Goal: Share content: Share content

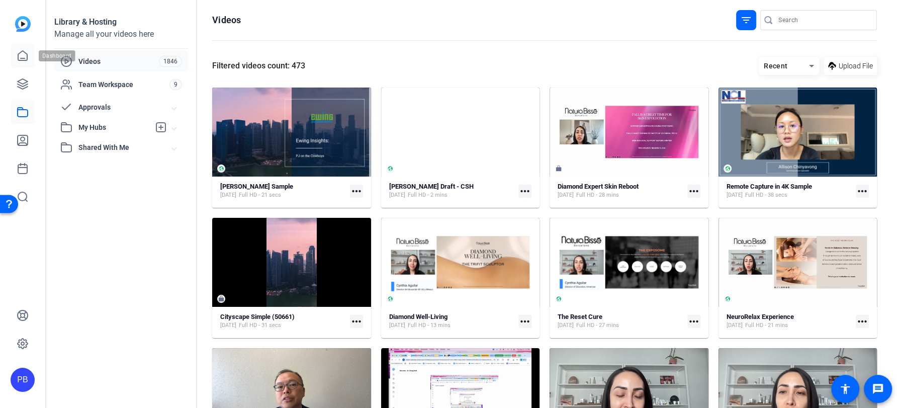
click at [20, 58] on icon at bounding box center [23, 56] width 12 height 12
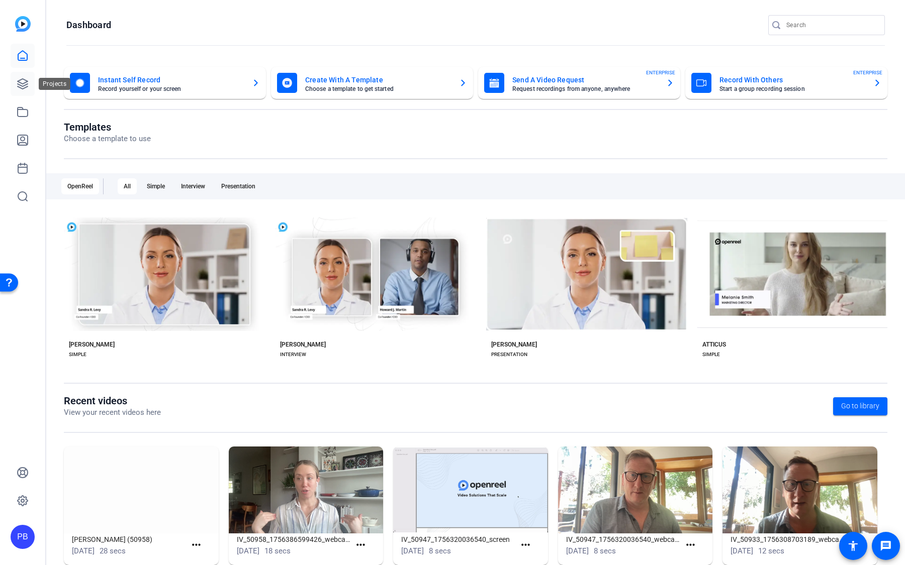
click at [28, 84] on icon at bounding box center [23, 84] width 12 height 12
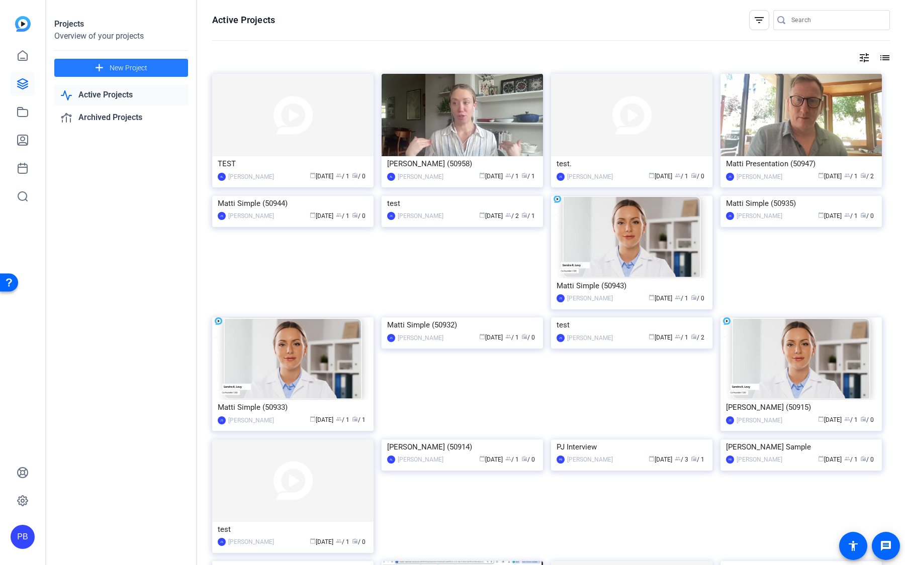
click at [140, 70] on span "New Project" at bounding box center [129, 68] width 38 height 11
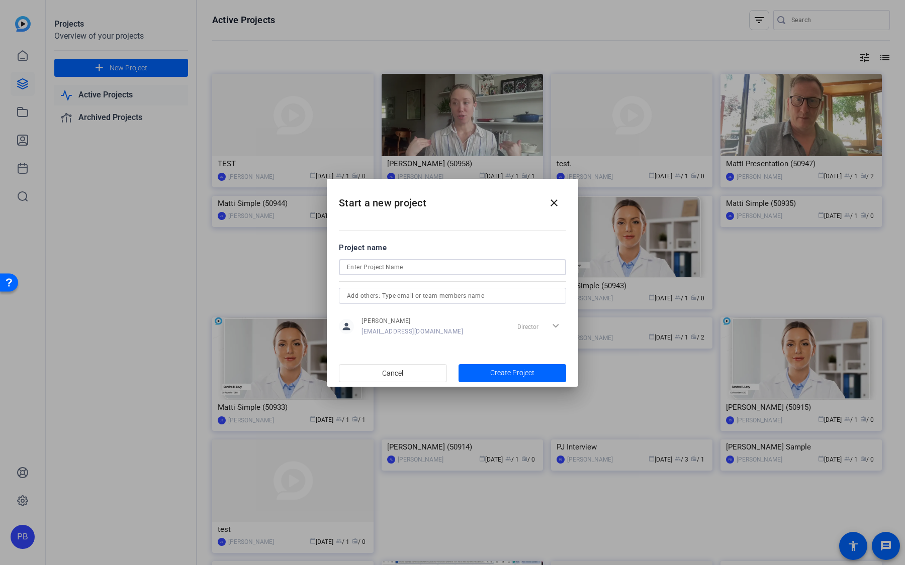
click at [414, 264] on input at bounding box center [452, 267] width 211 height 12
type input "[PERSON_NAME]"
click at [520, 370] on span "Create Project" at bounding box center [512, 373] width 44 height 11
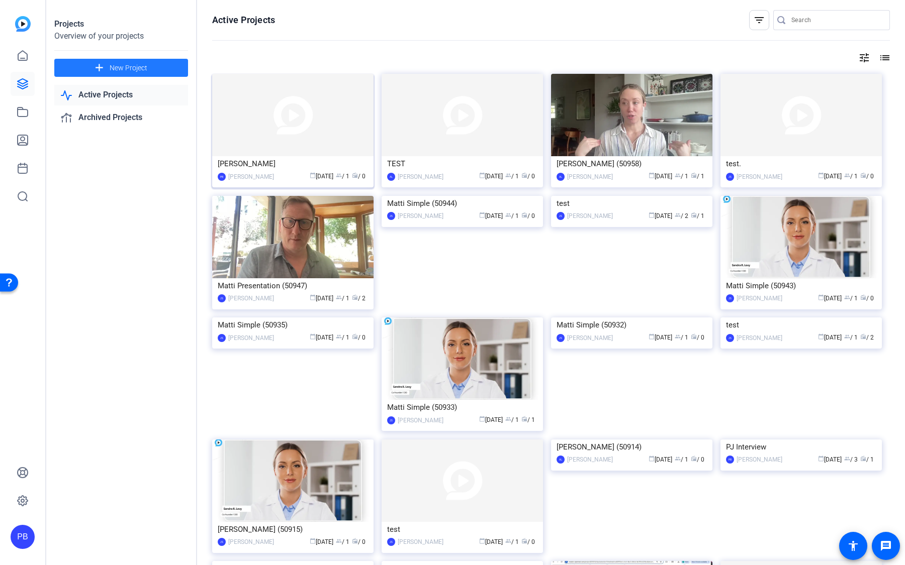
click at [342, 128] on img at bounding box center [292, 115] width 161 height 82
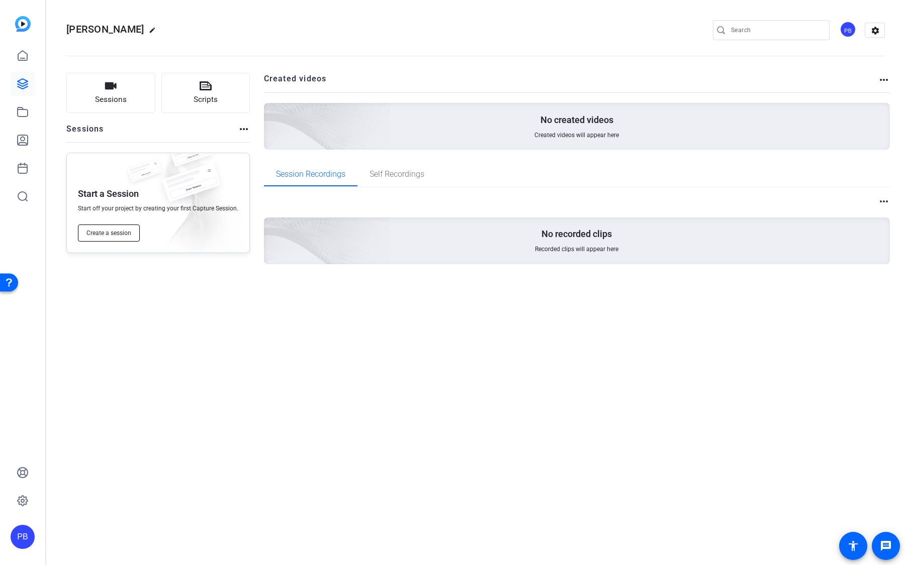
click at [129, 238] on button "Create a session" at bounding box center [109, 233] width 62 height 17
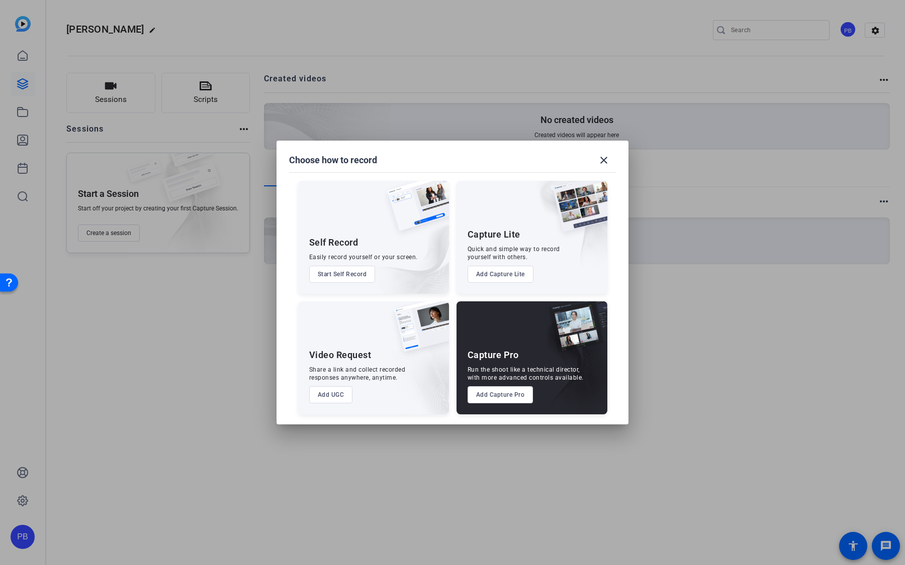
click at [361, 269] on button "Start Self Record" at bounding box center [342, 274] width 66 height 17
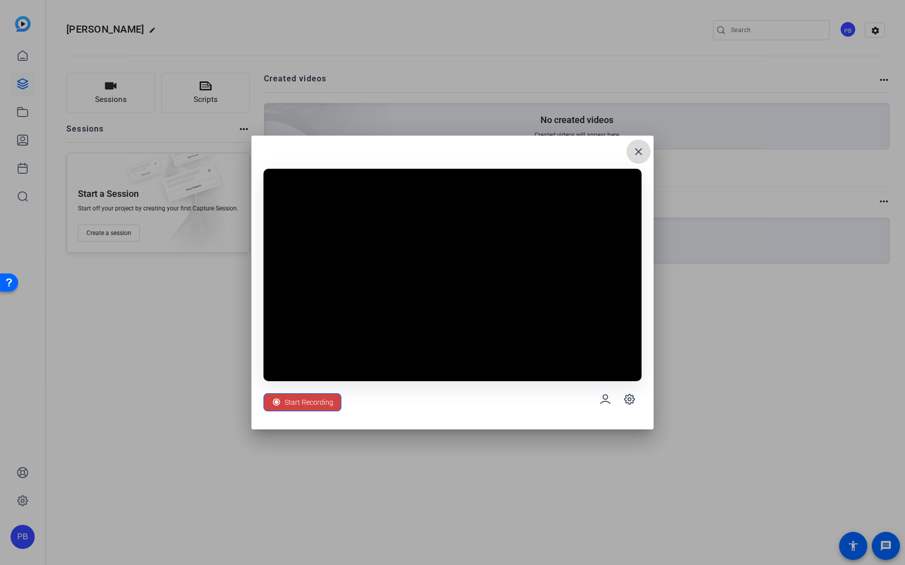
click at [643, 151] on mat-icon "close" at bounding box center [638, 152] width 12 height 12
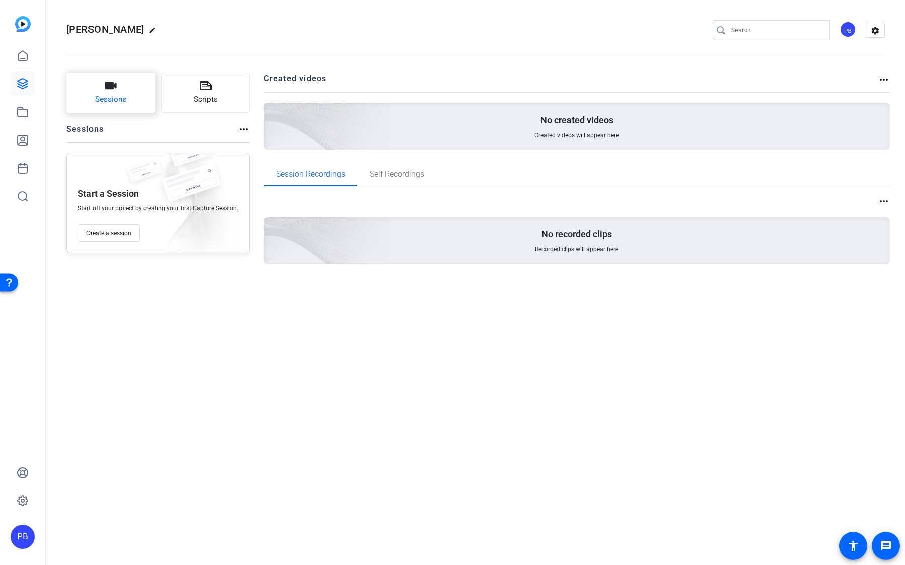
click at [142, 95] on button "Sessions" at bounding box center [110, 93] width 89 height 40
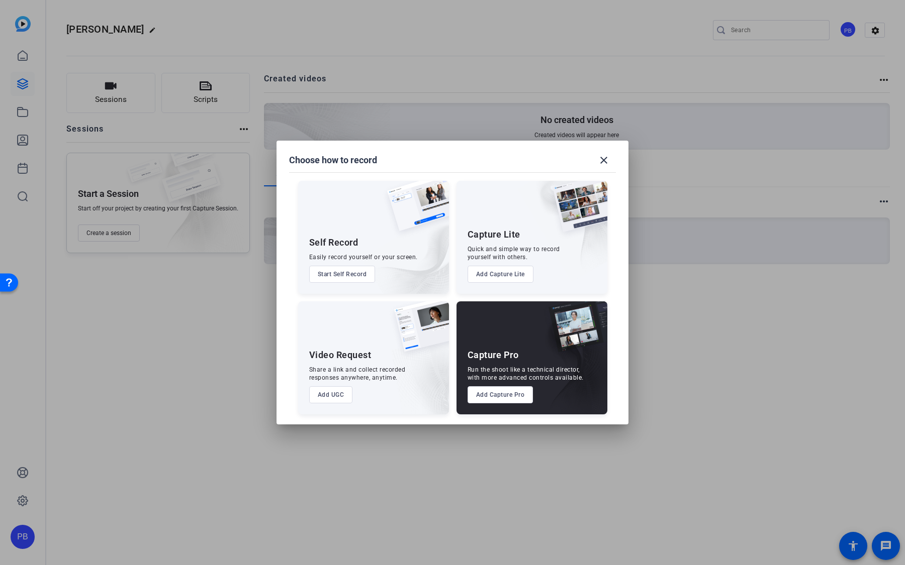
click at [339, 386] on div "Video Request Share a link and collect recorded responses anywhere, anytime. Ad…" at bounding box center [373, 358] width 151 height 113
click at [338, 392] on button "Add UGC" at bounding box center [331, 395] width 44 height 17
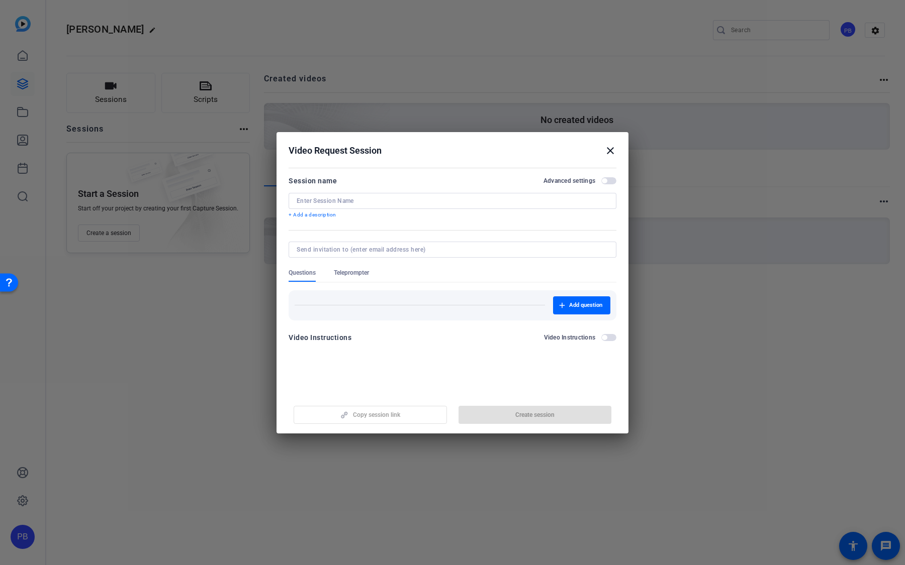
click at [385, 199] on input at bounding box center [453, 201] width 312 height 8
type input "Client Suggestion Box"
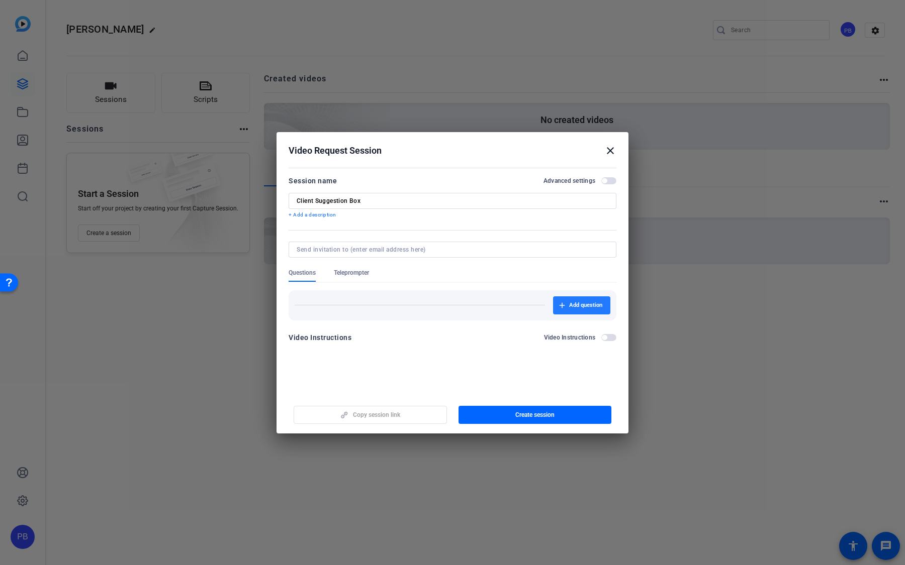
click at [565, 298] on span "button" at bounding box center [581, 306] width 57 height 24
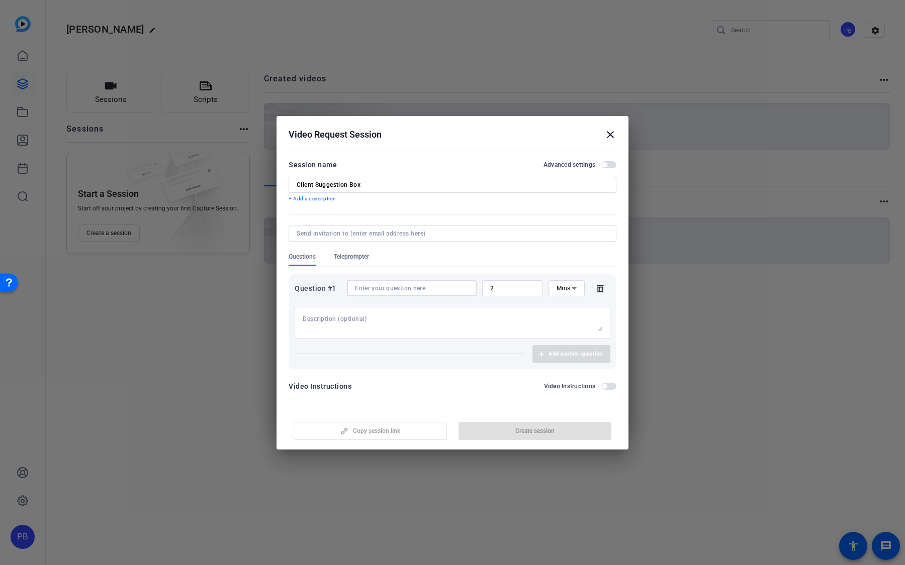
click at [442, 289] on input at bounding box center [412, 288] width 114 height 8
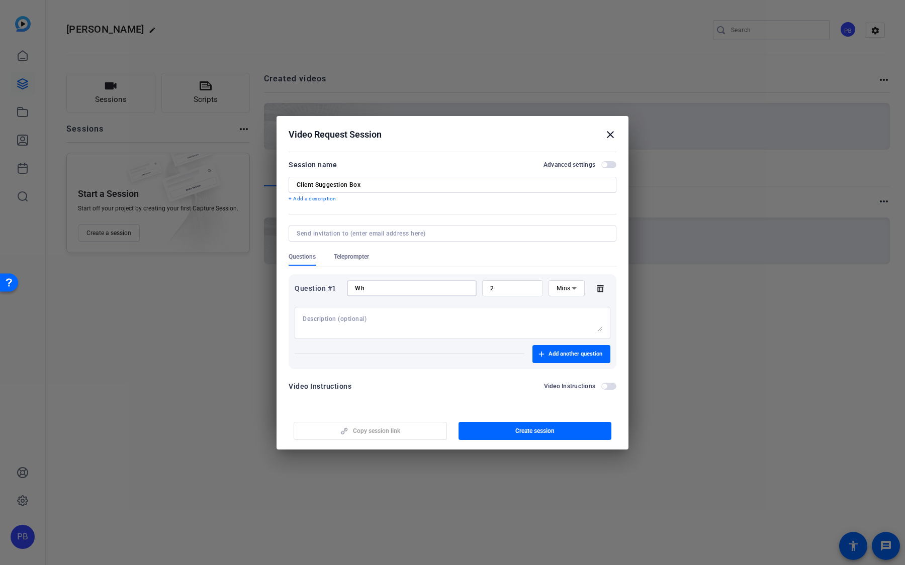
type input "W"
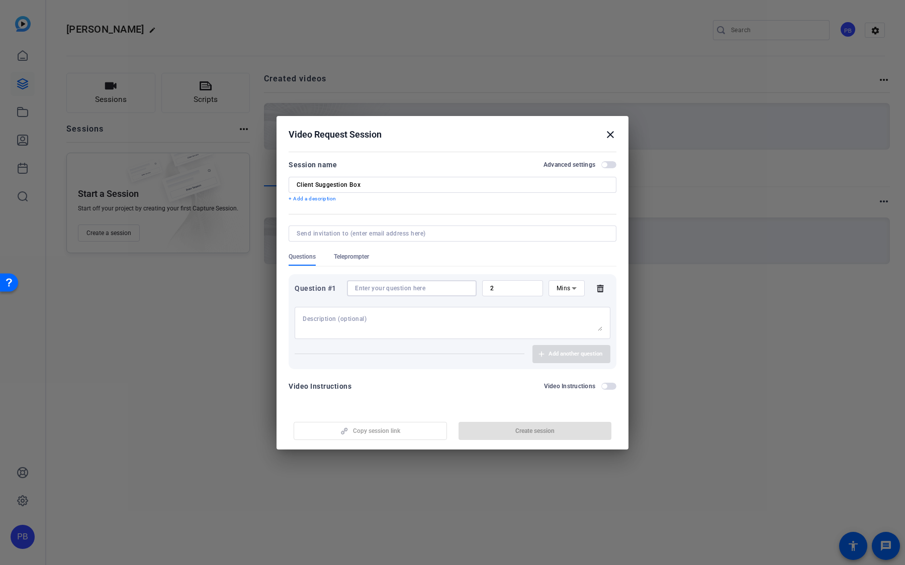
type input "w"
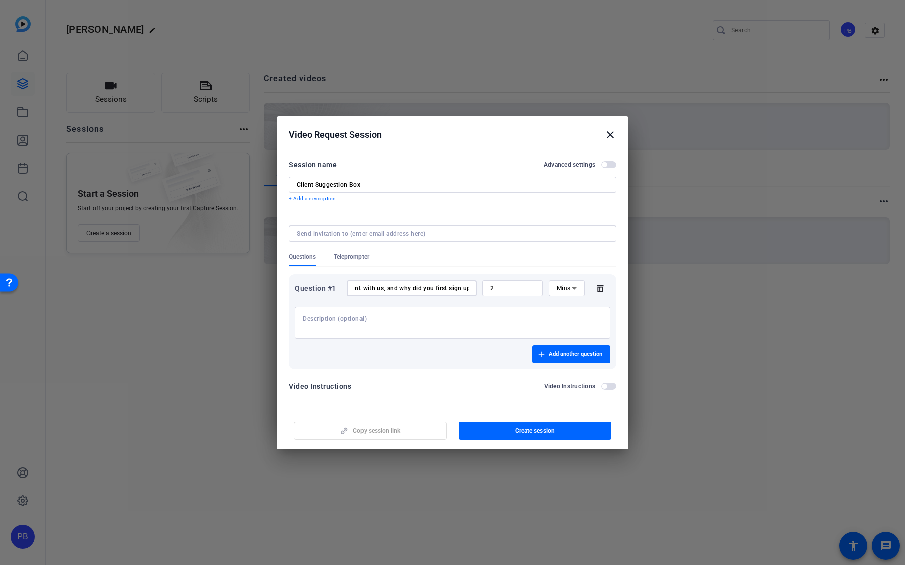
scroll to position [0, 142]
type input "Whats your name, how long have you been a client with us, and why did you first…"
drag, startPoint x: 515, startPoint y: 290, endPoint x: 469, endPoint y: 281, distance: 46.5
click at [470, 281] on div "Question #1 Whats your name, how long have you been a client with us, and why d…" at bounding box center [453, 288] width 316 height 16
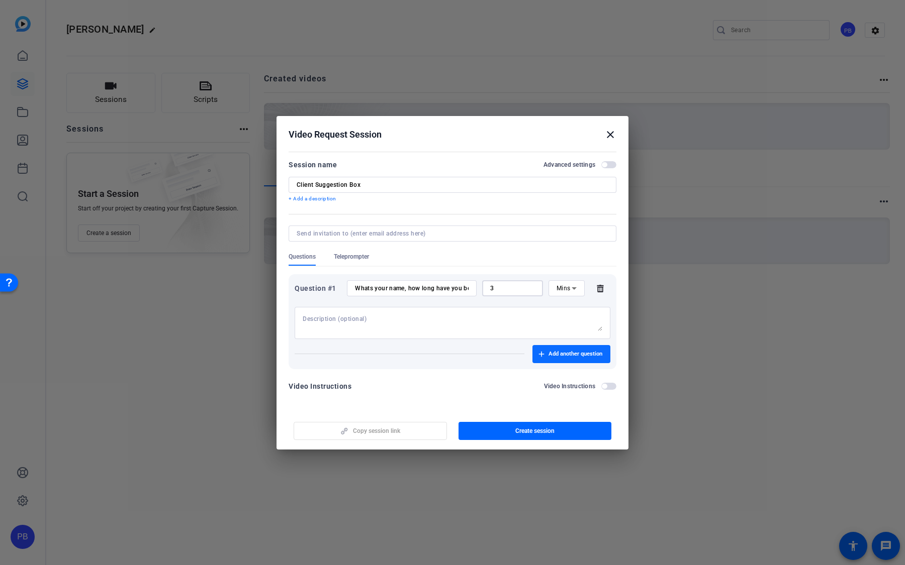
type input "3"
click at [584, 355] on span "Add another question" at bounding box center [575, 354] width 54 height 8
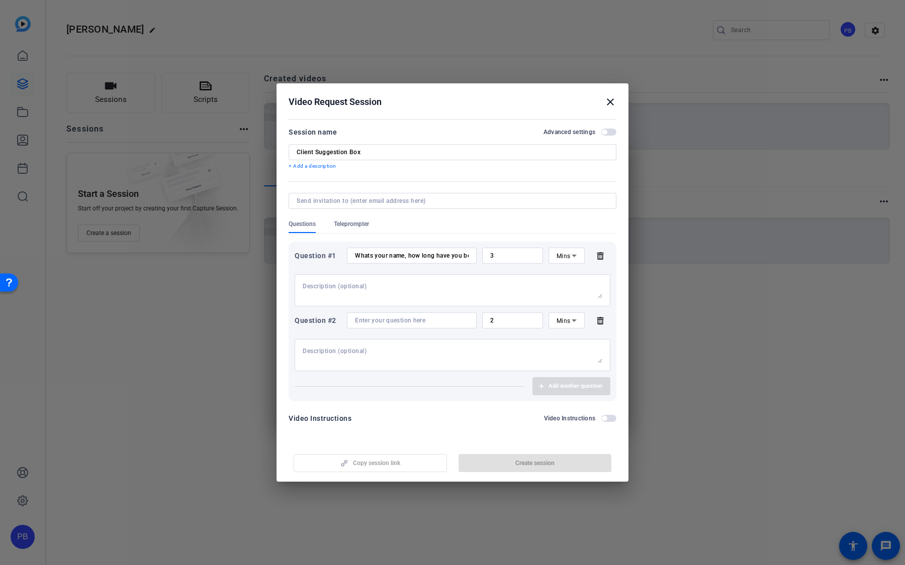
click at [428, 319] on input at bounding box center [412, 321] width 114 height 8
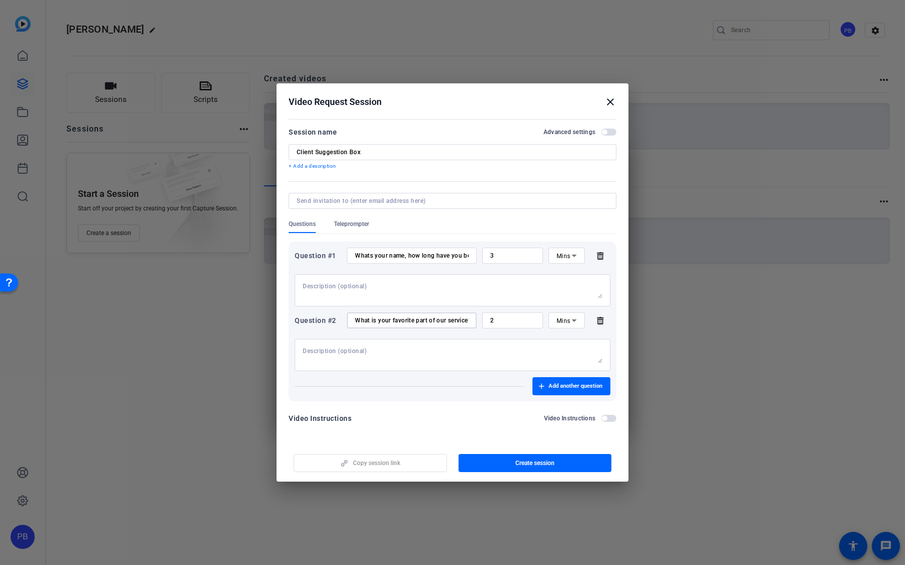
scroll to position [0, 3]
type input "What is your favorite part of our service?"
drag, startPoint x: 498, startPoint y: 318, endPoint x: 467, endPoint y: 315, distance: 30.8
click at [468, 315] on div "Question #2 What is your favorite part of our service? 2 Mins" at bounding box center [453, 321] width 316 height 16
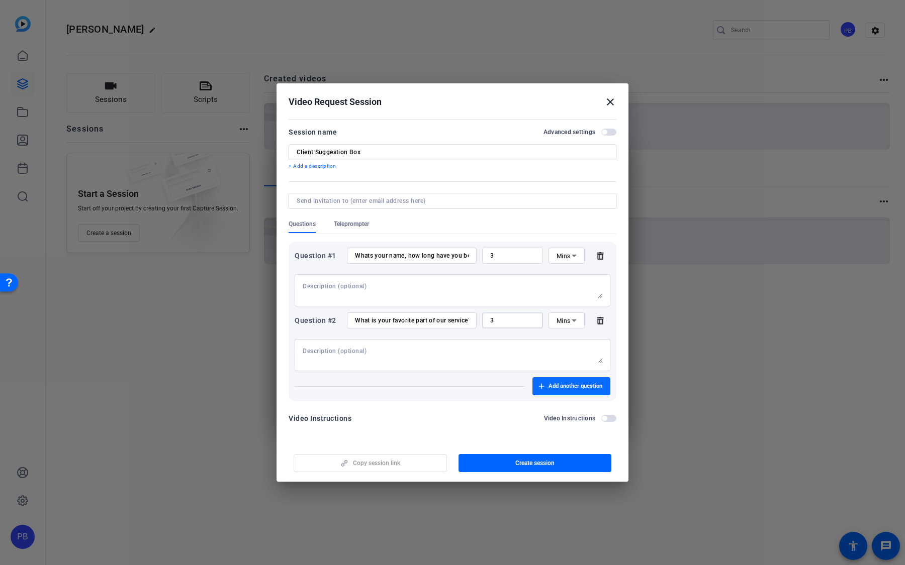
type input "3"
click at [545, 386] on span "button" at bounding box center [571, 386] width 78 height 24
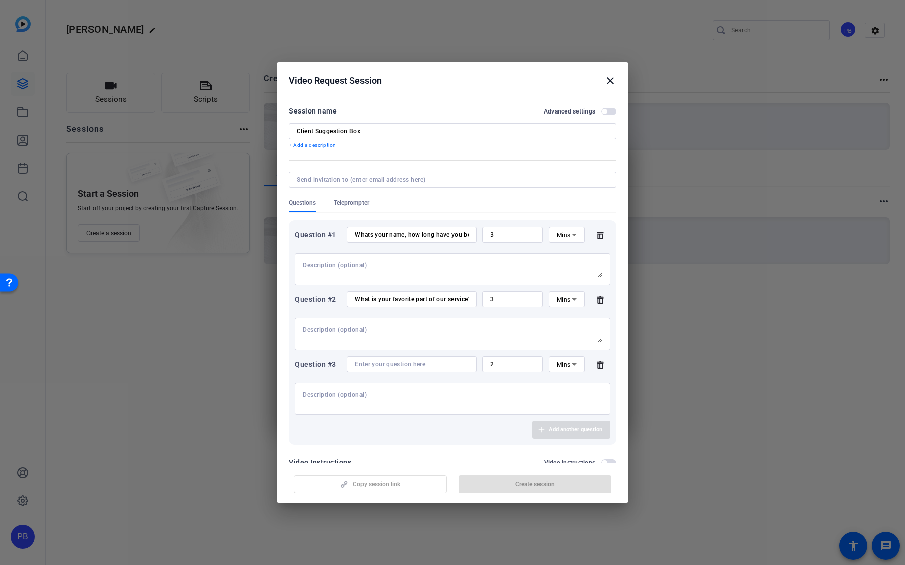
click at [408, 359] on div at bounding box center [412, 364] width 114 height 16
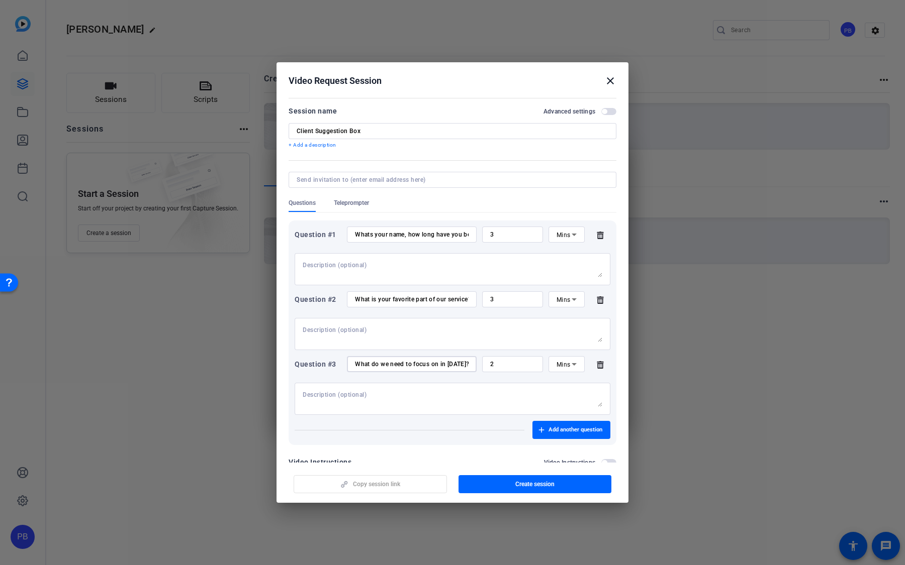
scroll to position [23, 0]
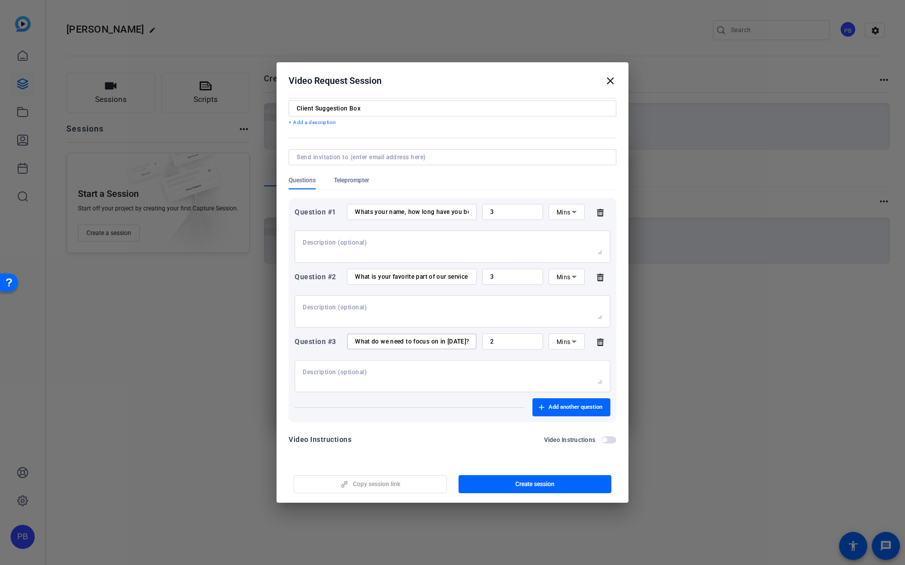
type input "What do we need to focus on in 2026?"
click at [610, 407] on span "button" at bounding box center [608, 440] width 15 height 7
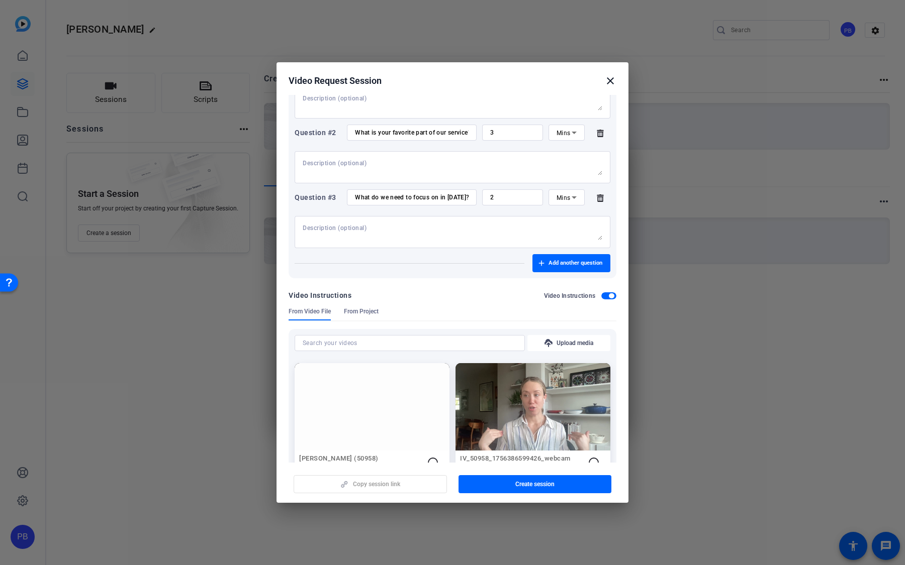
scroll to position [0, 0]
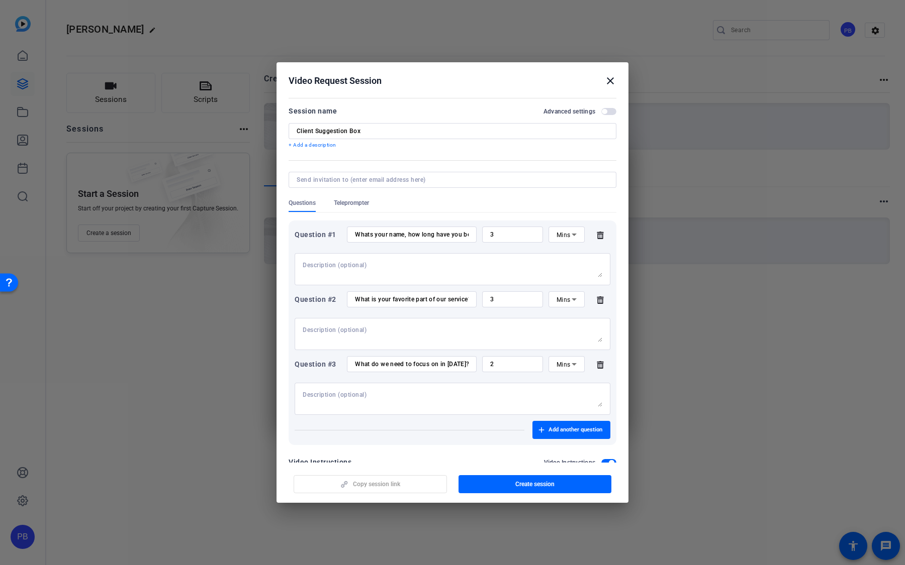
click at [611, 81] on mat-icon "close" at bounding box center [610, 81] width 12 height 12
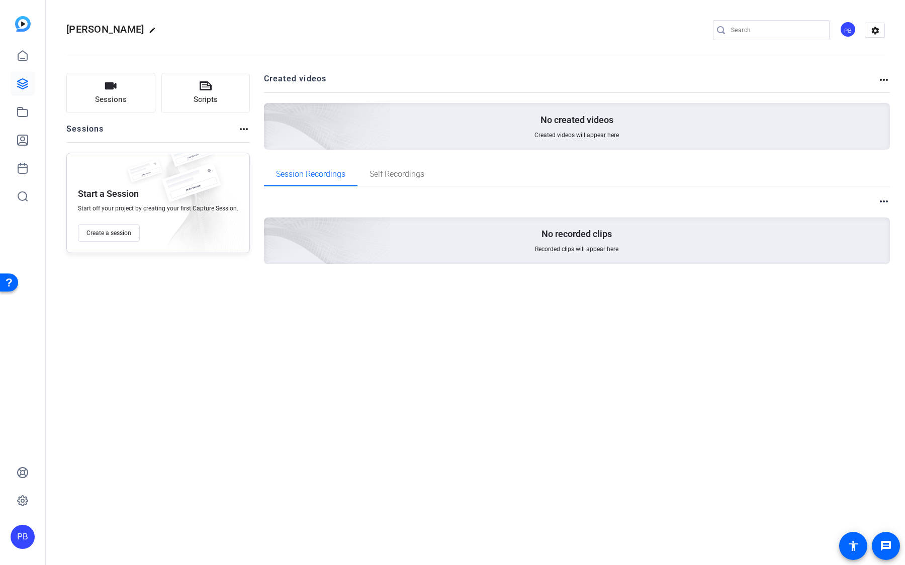
click at [137, 250] on div "Start a Session Start off your project by creating your first Capture Session. …" at bounding box center [157, 203] width 183 height 101
click at [129, 238] on button "Create a session" at bounding box center [109, 233] width 62 height 17
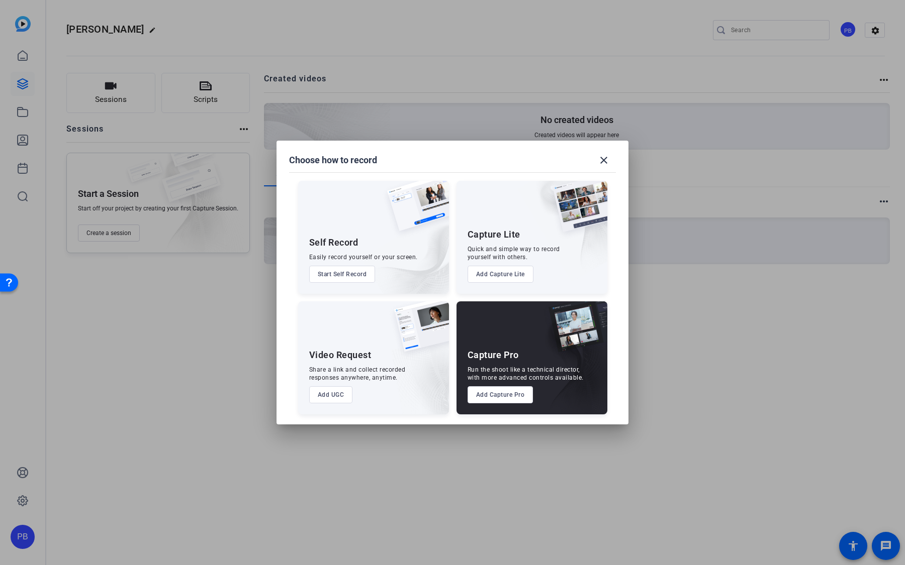
click at [513, 392] on button "Add Capture Pro" at bounding box center [500, 395] width 66 height 17
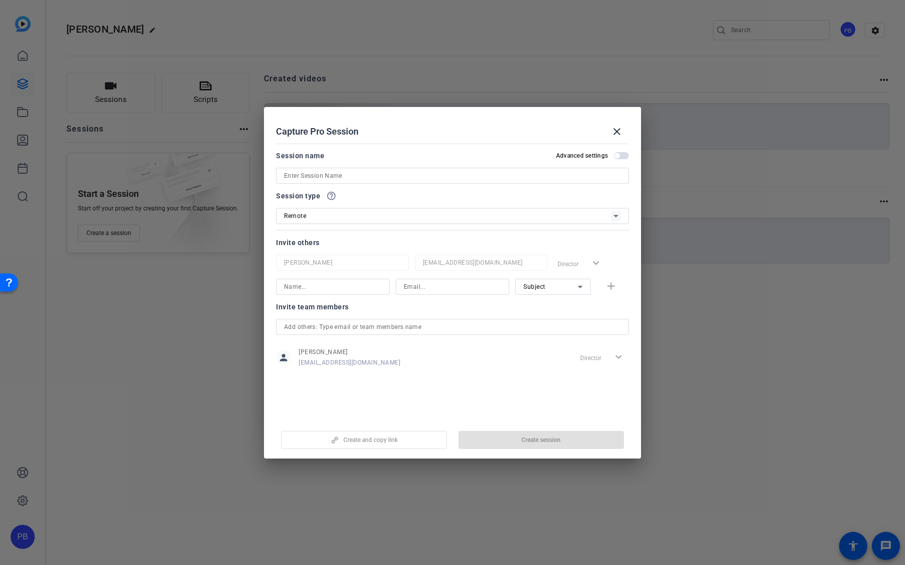
click at [425, 177] on input at bounding box center [452, 176] width 337 height 12
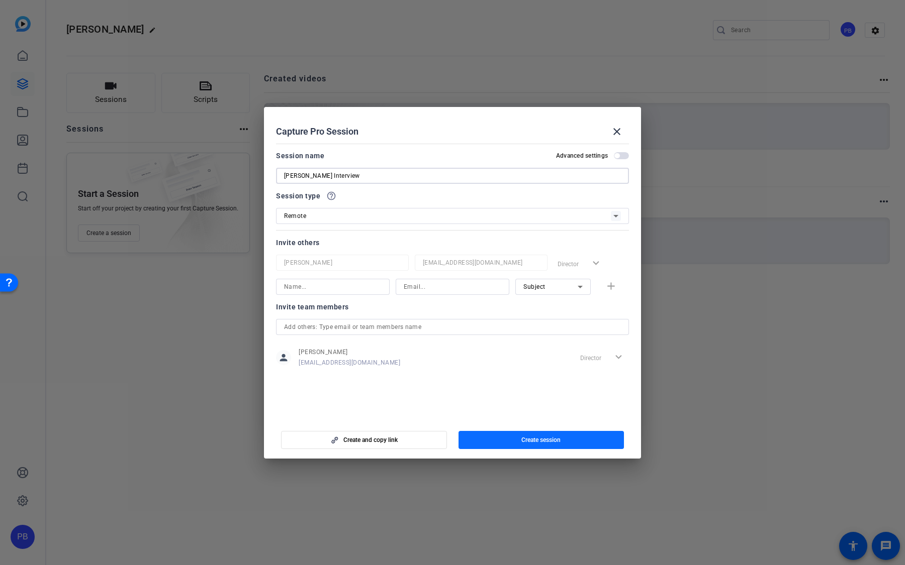
type input "[PERSON_NAME] Interview"
click at [535, 407] on span "Create session" at bounding box center [540, 440] width 39 height 8
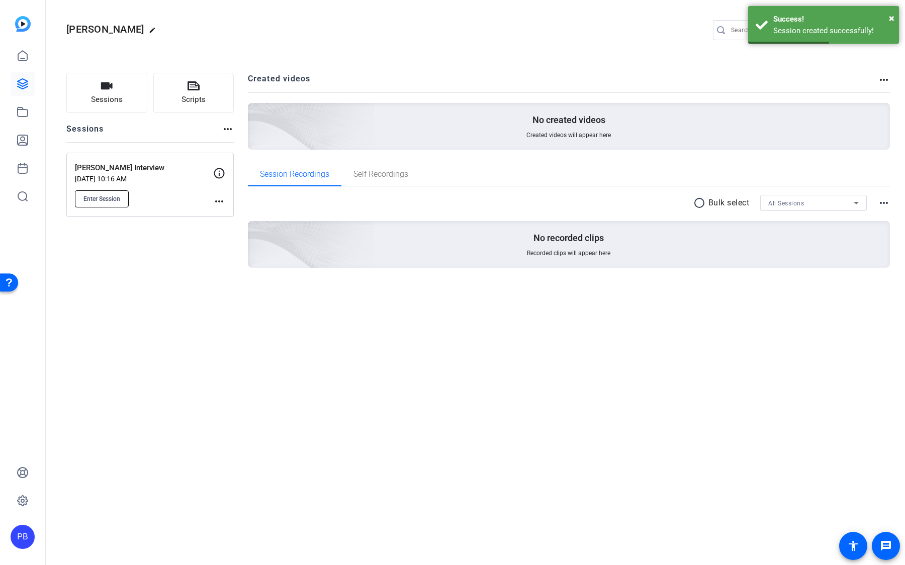
click at [111, 195] on span "Enter Session" at bounding box center [101, 199] width 37 height 8
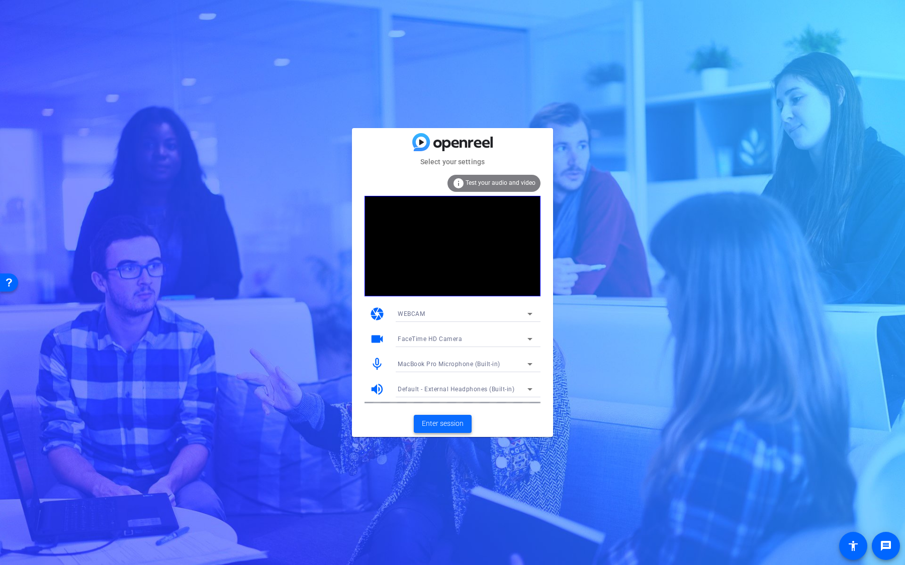
click at [442, 426] on span "Enter session" at bounding box center [443, 424] width 42 height 11
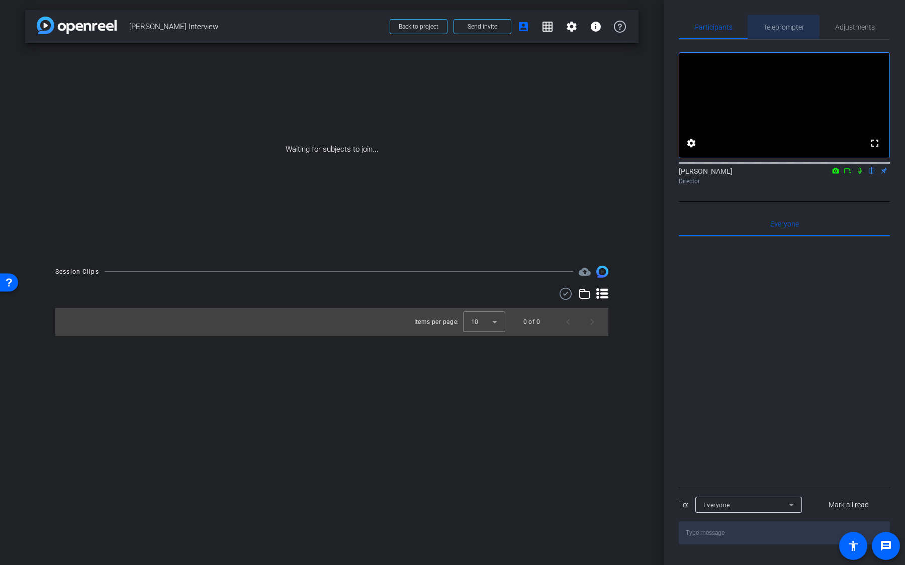
click at [793, 26] on span "Teleprompter" at bounding box center [783, 27] width 41 height 7
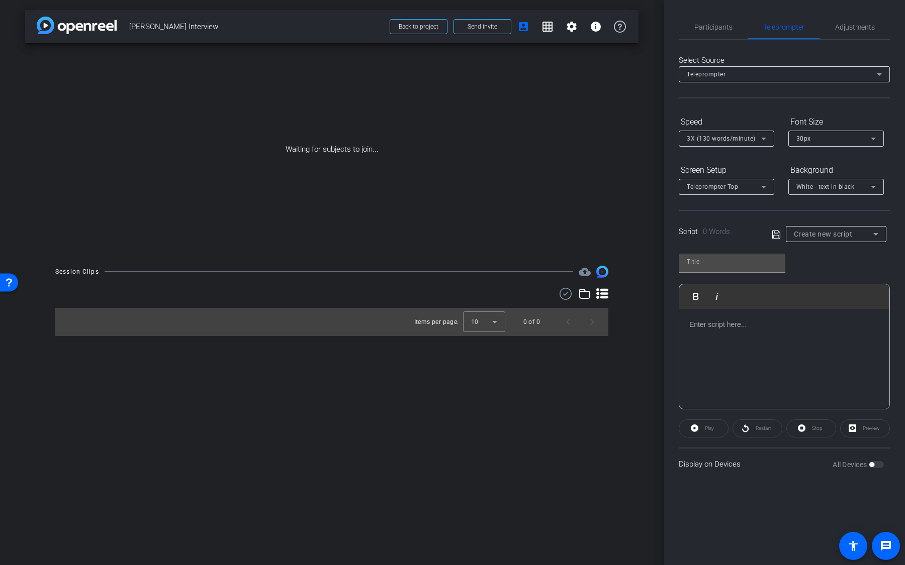
click at [761, 319] on p at bounding box center [784, 324] width 190 height 11
click at [800, 333] on div at bounding box center [784, 359] width 210 height 101
click at [772, 356] on div at bounding box center [784, 359] width 210 height 101
click at [768, 330] on div at bounding box center [784, 359] width 210 height 101
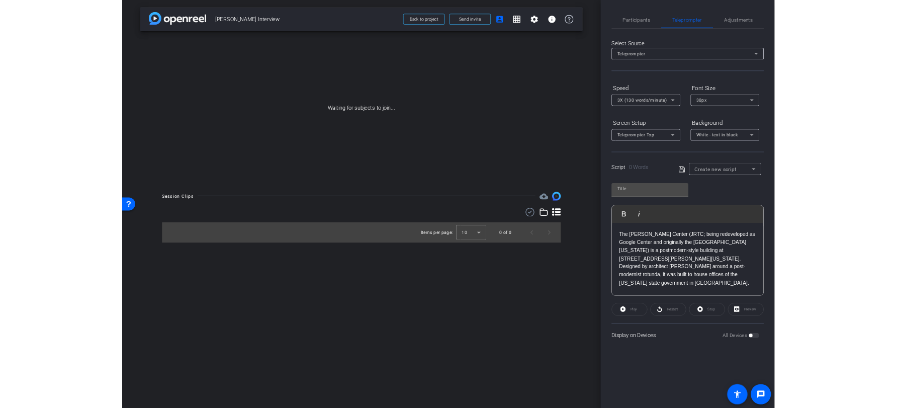
scroll to position [2747, 1]
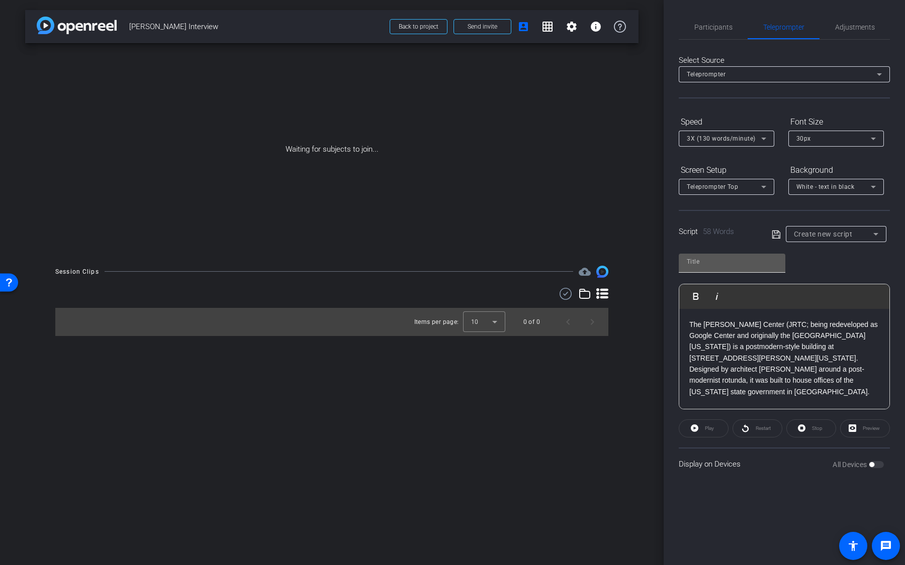
click at [765, 262] on input "text" at bounding box center [732, 262] width 90 height 12
type input "test"
click at [774, 233] on icon at bounding box center [776, 234] width 8 height 8
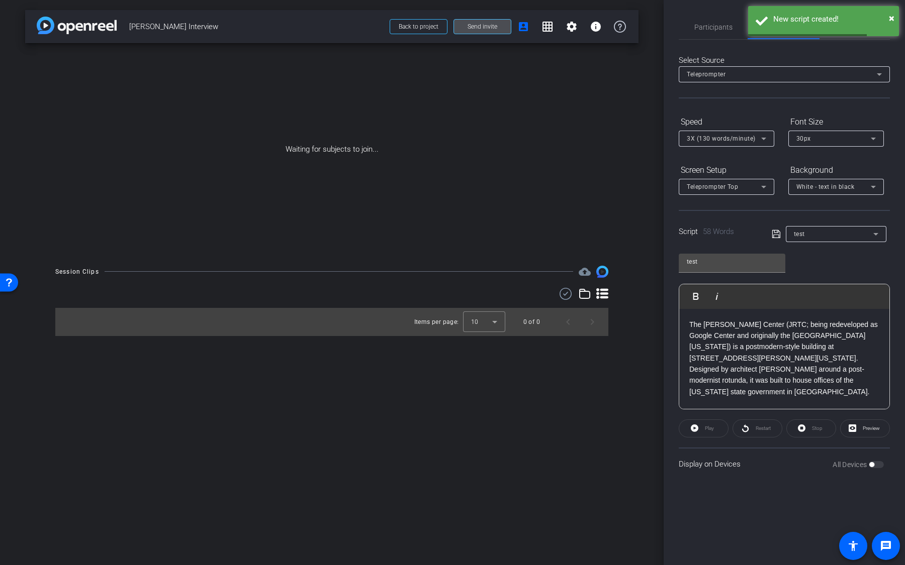
click at [493, 22] on span at bounding box center [482, 27] width 57 height 24
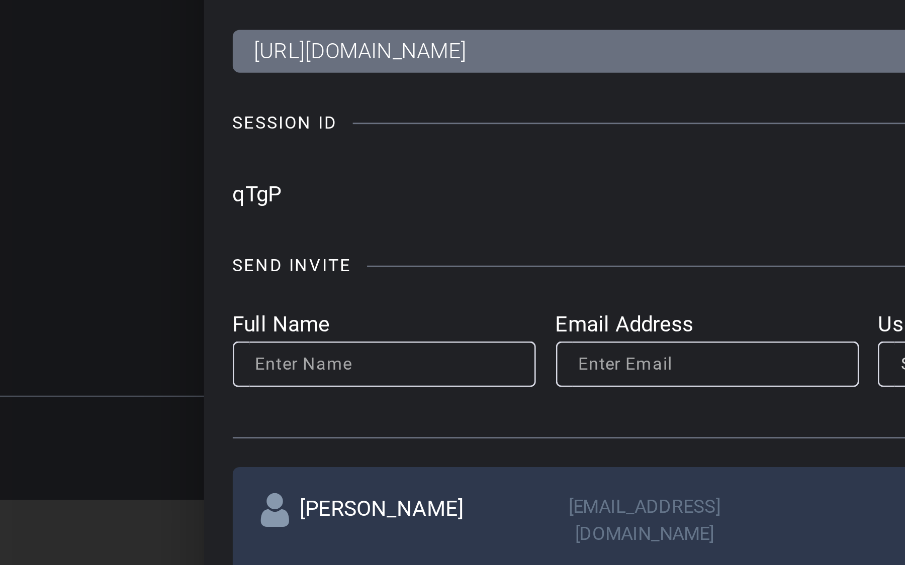
click at [258, 201] on input "qTgP" at bounding box center [428, 200] width 342 height 15
drag, startPoint x: 257, startPoint y: 201, endPoint x: 272, endPoint y: 202, distance: 15.1
click at [272, 201] on input "qTgP" at bounding box center [428, 200] width 342 height 15
click at [272, 202] on input "qTgP" at bounding box center [428, 200] width 342 height 15
click at [275, 202] on input "qTgP" at bounding box center [428, 200] width 342 height 15
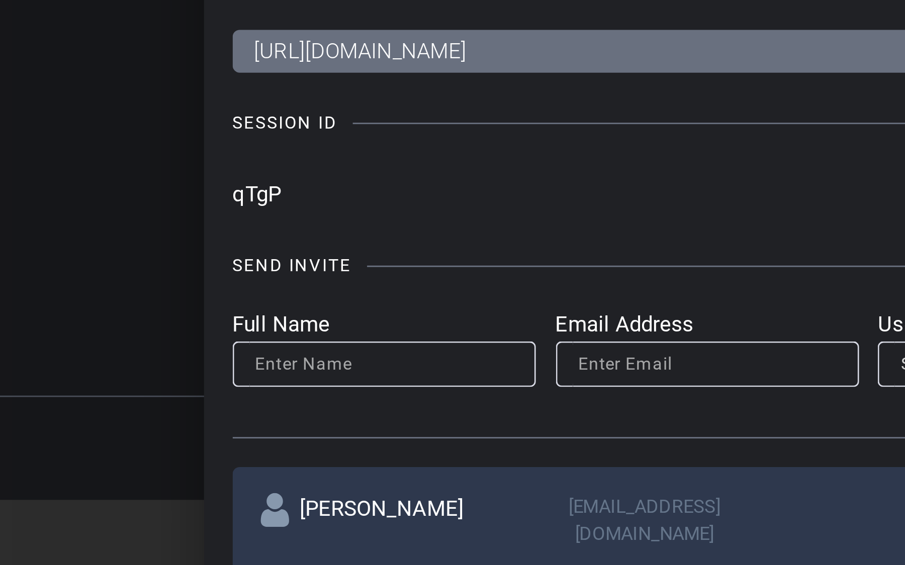
click at [275, 202] on input "qTgP" at bounding box center [428, 200] width 342 height 15
drag, startPoint x: 277, startPoint y: 200, endPoint x: 254, endPoint y: 198, distance: 23.3
click at [254, 198] on div "Invite Status and Actions close SUBJECT ACCESS LINK [URL][DOMAIN_NAME] Copy SES…" at bounding box center [452, 282] width 411 height 410
click at [260, 201] on input "qTgP" at bounding box center [428, 200] width 342 height 15
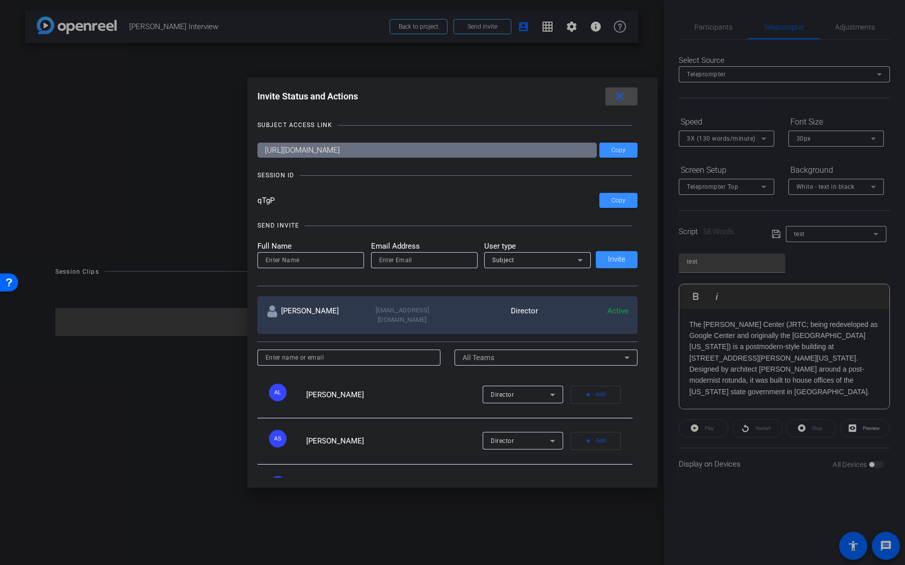
click at [619, 101] on mat-icon "close" at bounding box center [619, 96] width 13 height 13
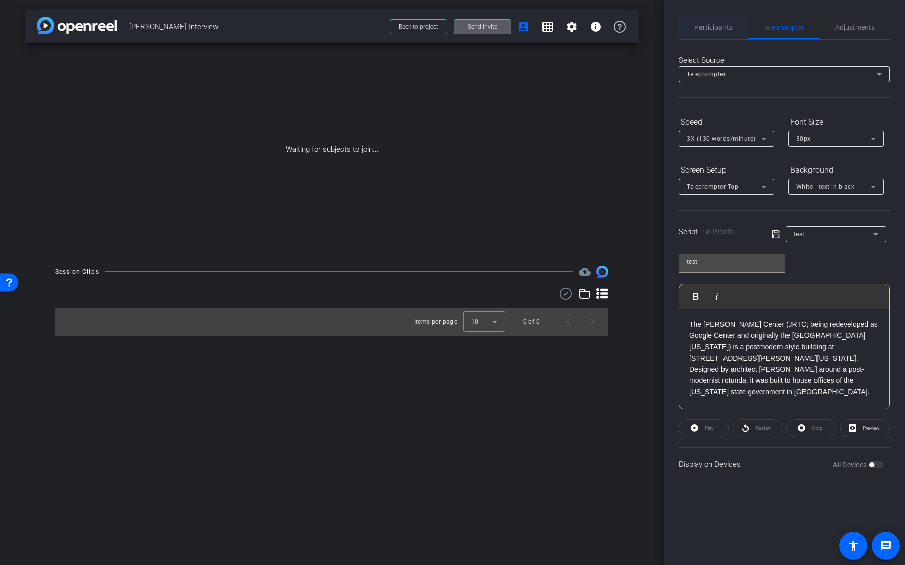
click at [721, 35] on span "Participants" at bounding box center [713, 27] width 38 height 24
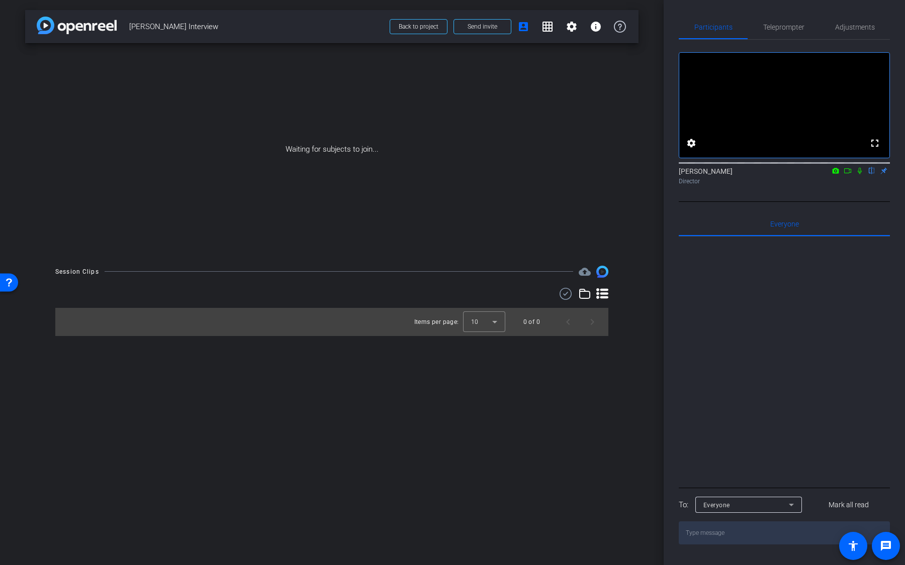
click at [859, 174] on icon at bounding box center [859, 171] width 4 height 7
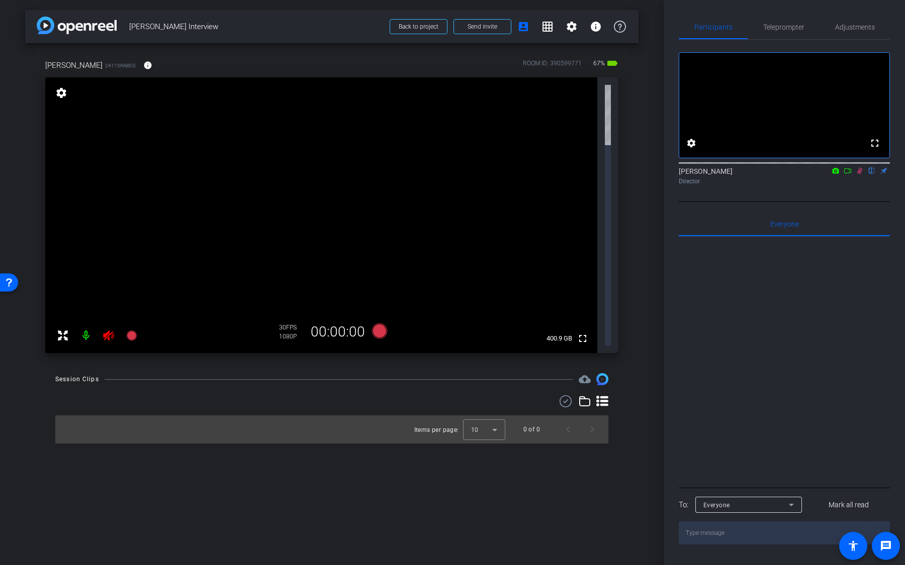
click at [86, 326] on mat-icon at bounding box center [86, 336] width 20 height 20
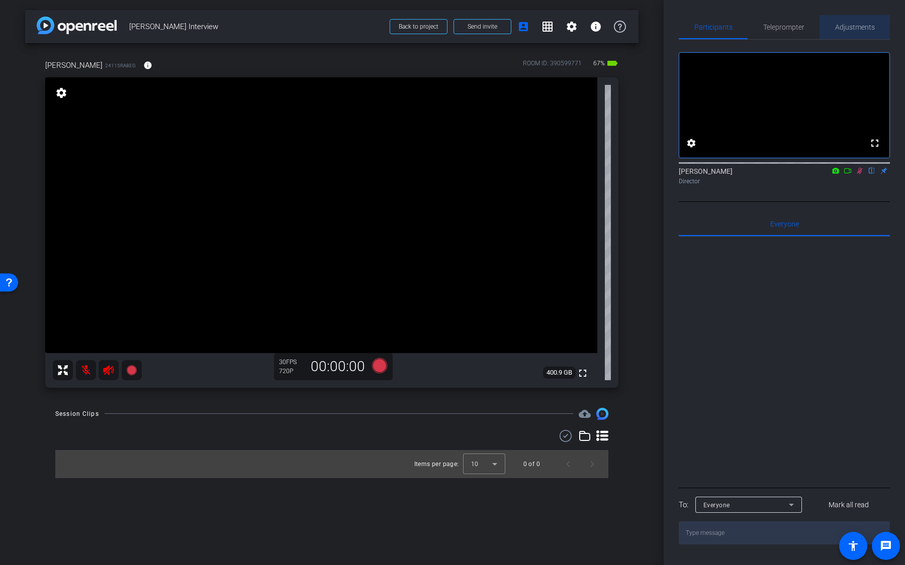
click at [841, 28] on span "Adjustments" at bounding box center [855, 27] width 40 height 7
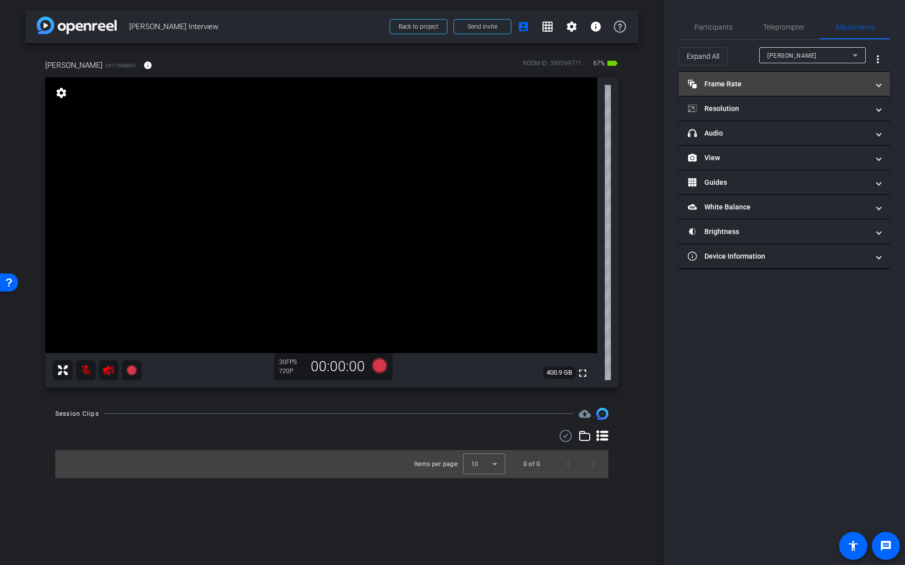
click at [781, 80] on mat-panel-title "Frame Rate Frame Rate" at bounding box center [778, 84] width 181 height 11
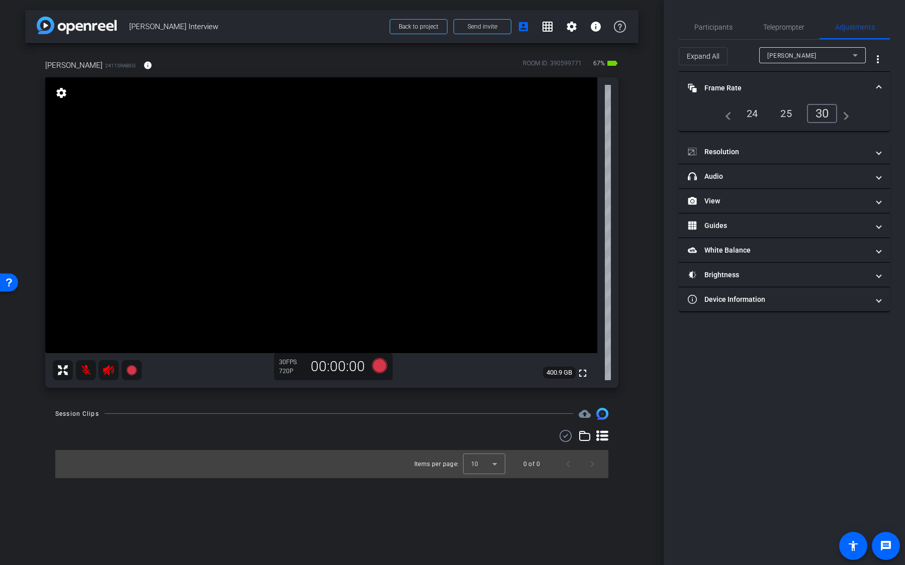
click at [751, 112] on div "24" at bounding box center [752, 113] width 27 height 17
click at [824, 111] on div "30" at bounding box center [824, 113] width 27 height 17
click at [755, 112] on div "24" at bounding box center [752, 113] width 27 height 17
click at [747, 147] on mat-panel-title "Resolution" at bounding box center [778, 152] width 181 height 11
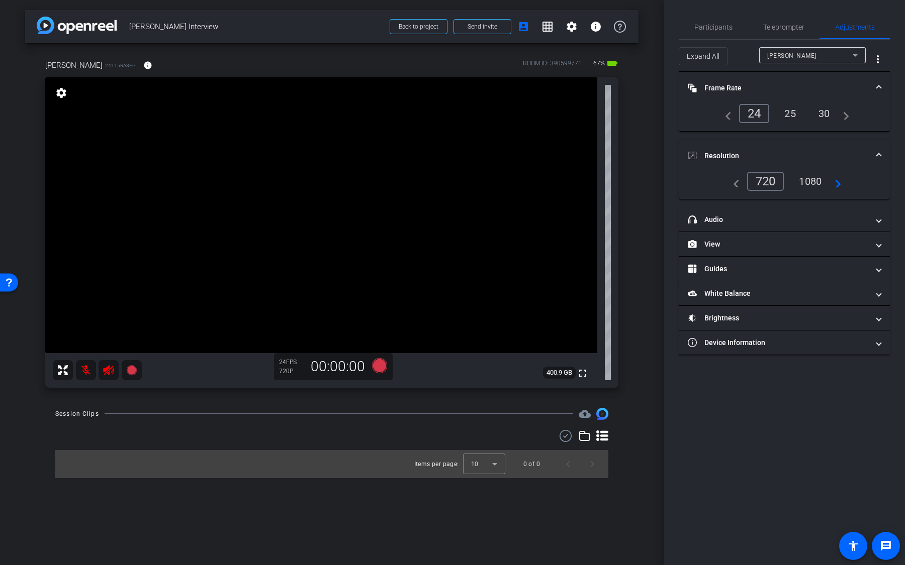
click at [810, 178] on div "1080" at bounding box center [810, 181] width 38 height 17
click at [792, 215] on mat-panel-title "headphone icon Audio" at bounding box center [778, 220] width 181 height 11
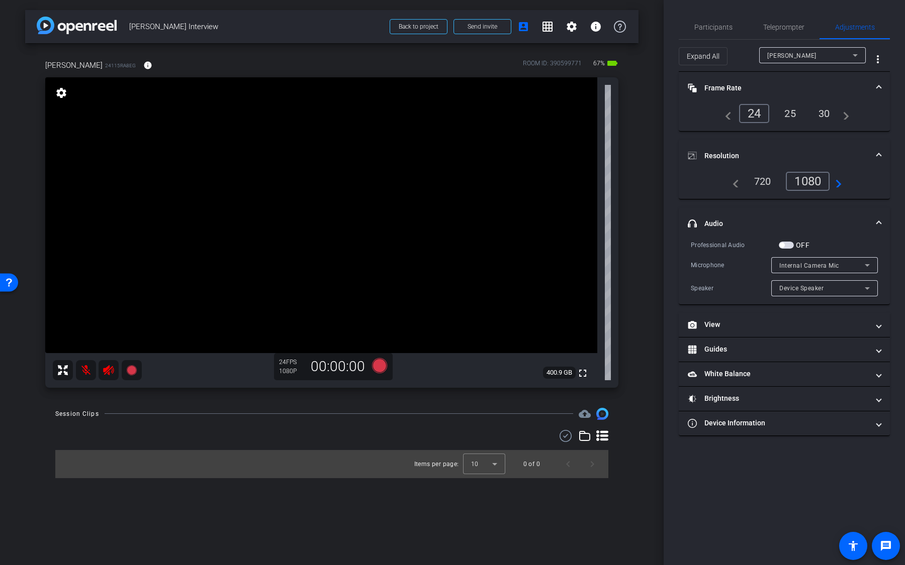
click at [788, 244] on span "button" at bounding box center [786, 245] width 15 height 7
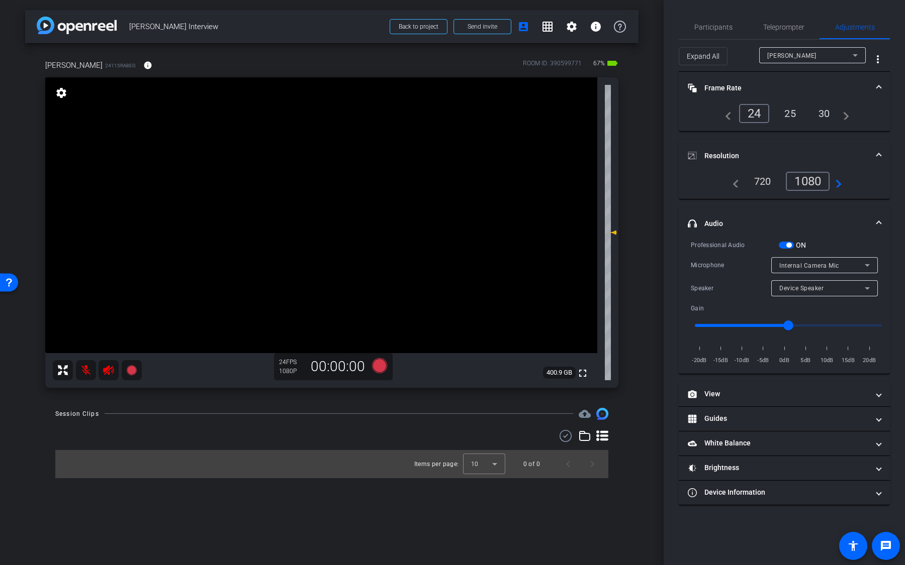
click at [792, 267] on span "Internal Camera Mic" at bounding box center [809, 265] width 60 height 7
click at [792, 259] on div at bounding box center [452, 282] width 905 height 565
click at [791, 246] on span "button" at bounding box center [788, 245] width 5 height 5
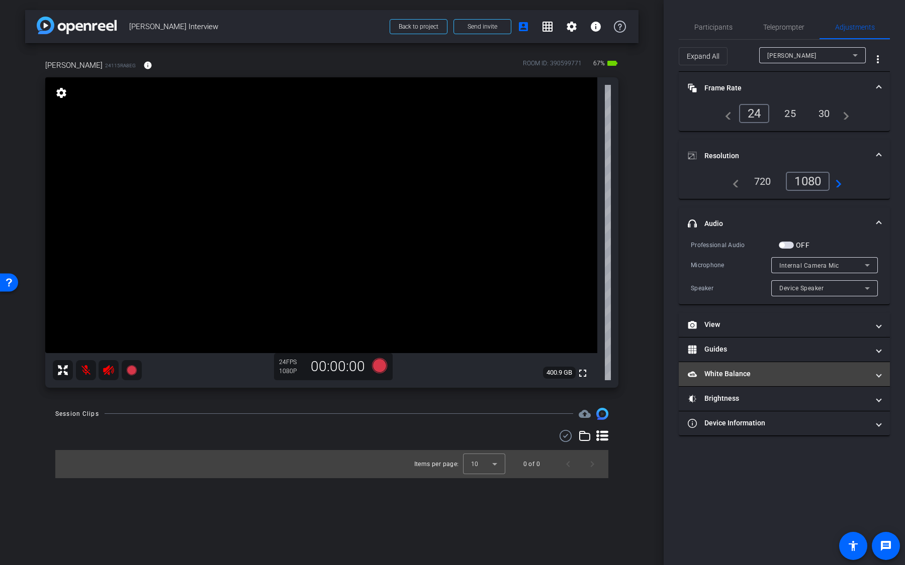
click at [771, 376] on mat-panel-title "White Balance White Balance" at bounding box center [778, 374] width 181 height 11
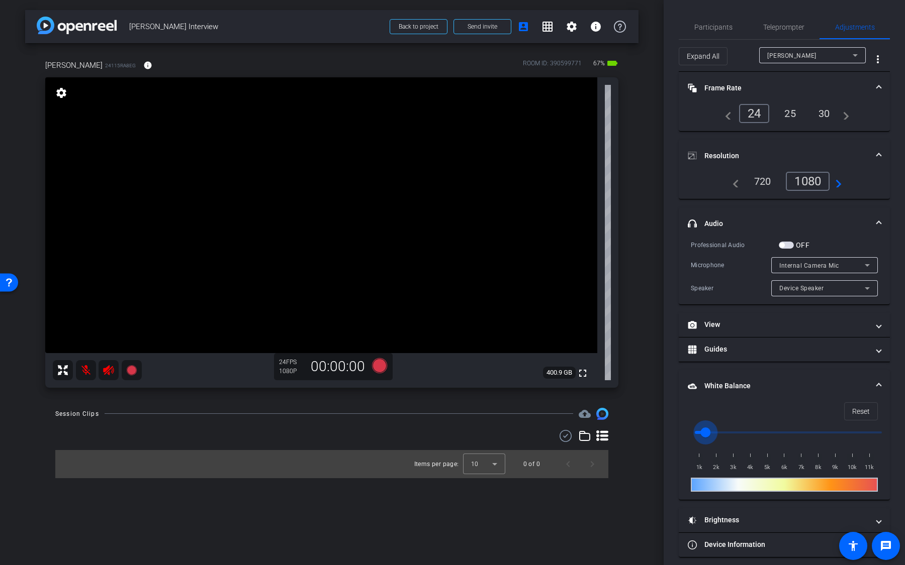
drag, startPoint x: 694, startPoint y: 429, endPoint x: 714, endPoint y: 429, distance: 20.6
click at [714, 429] on input "range" at bounding box center [788, 433] width 208 height 22
drag, startPoint x: 714, startPoint y: 429, endPoint x: 742, endPoint y: 431, distance: 27.7
click at [741, 431] on input "range" at bounding box center [788, 433] width 208 height 22
drag, startPoint x: 742, startPoint y: 431, endPoint x: 790, endPoint y: 431, distance: 47.8
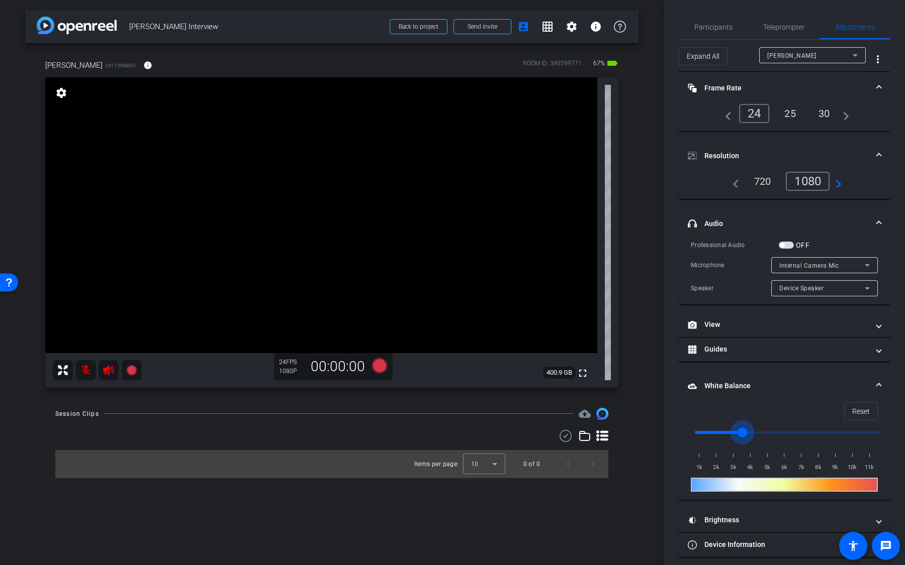
click at [789, 431] on input "range" at bounding box center [788, 433] width 208 height 22
drag, startPoint x: 790, startPoint y: 431, endPoint x: 852, endPoint y: 429, distance: 62.9
click at [852, 429] on input "range" at bounding box center [788, 433] width 208 height 22
click at [860, 416] on span "Reset" at bounding box center [861, 411] width 18 height 19
type input "1000"
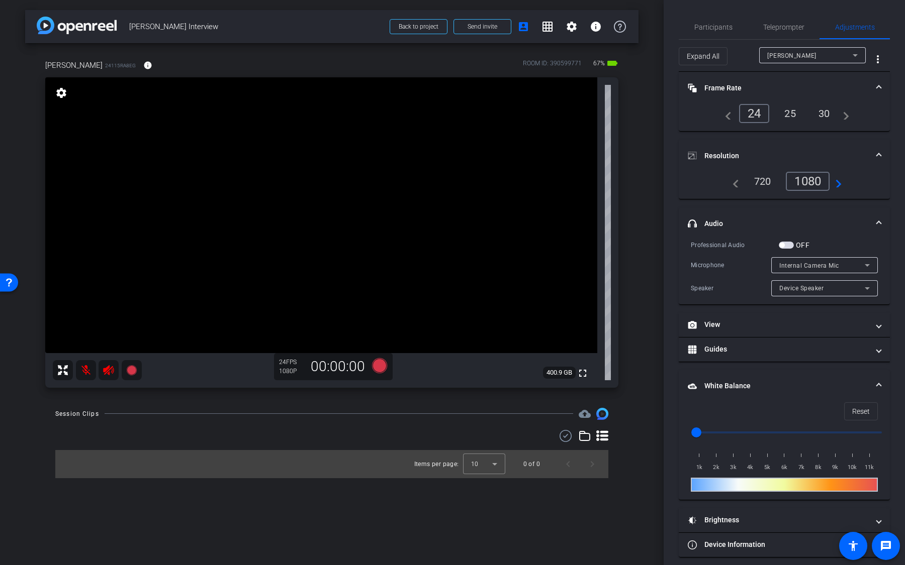
click at [792, 383] on mat-panel-title "White Balance White Balance" at bounding box center [778, 386] width 181 height 11
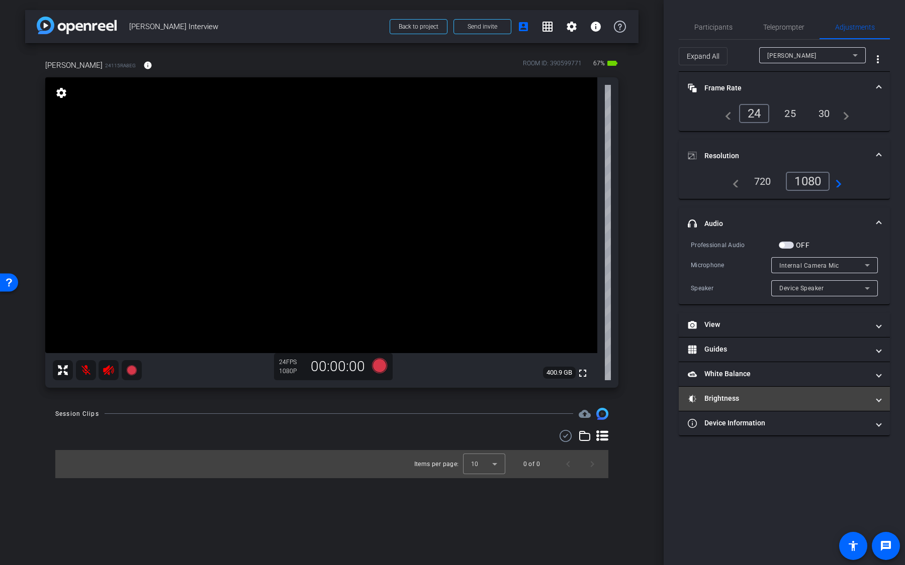
click at [777, 399] on mat-panel-title "Brightness" at bounding box center [778, 399] width 181 height 11
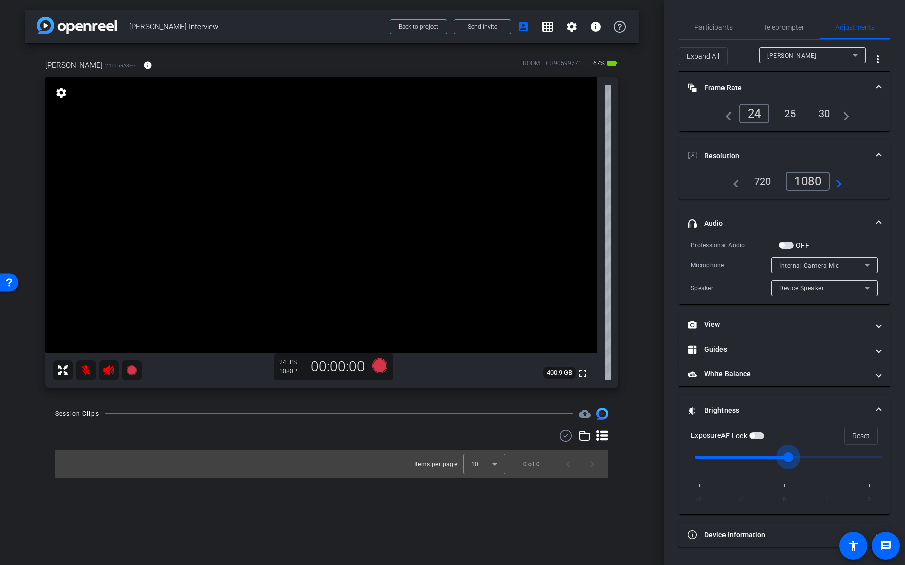
drag, startPoint x: 789, startPoint y: 455, endPoint x: 824, endPoint y: 455, distance: 35.2
click at [824, 455] on input "range" at bounding box center [788, 457] width 208 height 22
drag, startPoint x: 834, startPoint y: 456, endPoint x: 795, endPoint y: 458, distance: 39.3
click at [795, 456] on input "range" at bounding box center [788, 457] width 208 height 22
drag, startPoint x: 794, startPoint y: 458, endPoint x: 835, endPoint y: 459, distance: 41.2
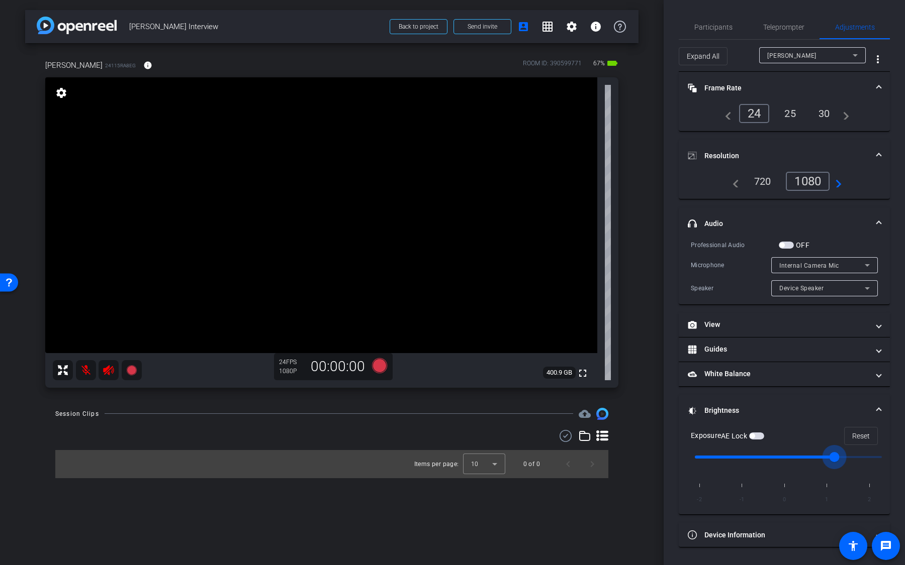
click at [835, 459] on input "range" at bounding box center [788, 457] width 208 height 22
click at [859, 435] on span "Reset" at bounding box center [861, 436] width 18 height 19
type input "0"
click at [795, 31] on span "Teleprompter" at bounding box center [783, 27] width 41 height 7
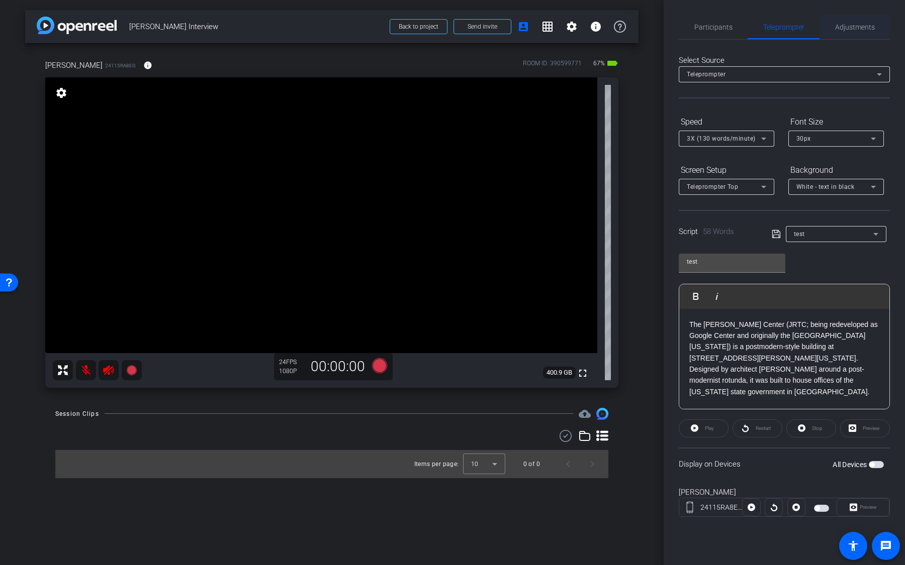
click at [841, 28] on span "Adjustments" at bounding box center [855, 27] width 40 height 7
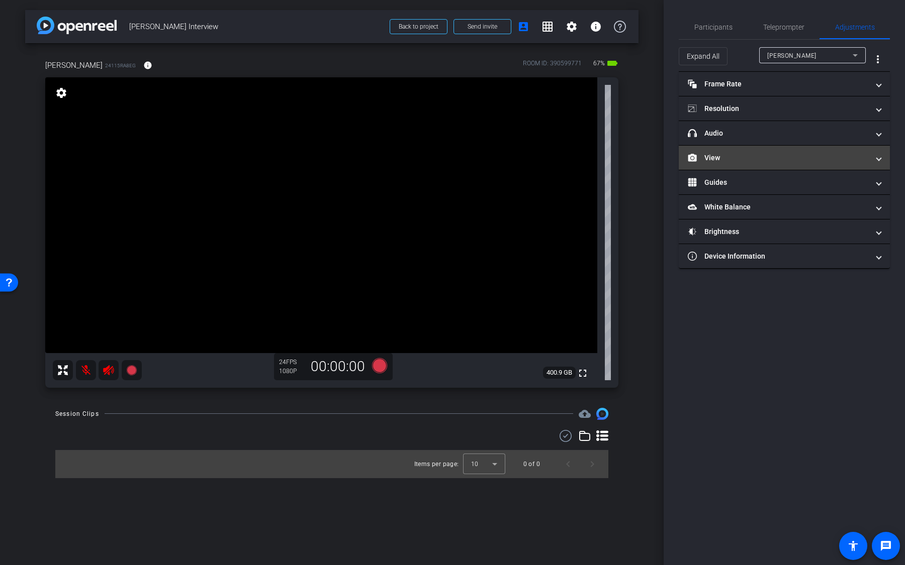
click at [724, 158] on mat-panel-title "View" at bounding box center [778, 158] width 181 height 11
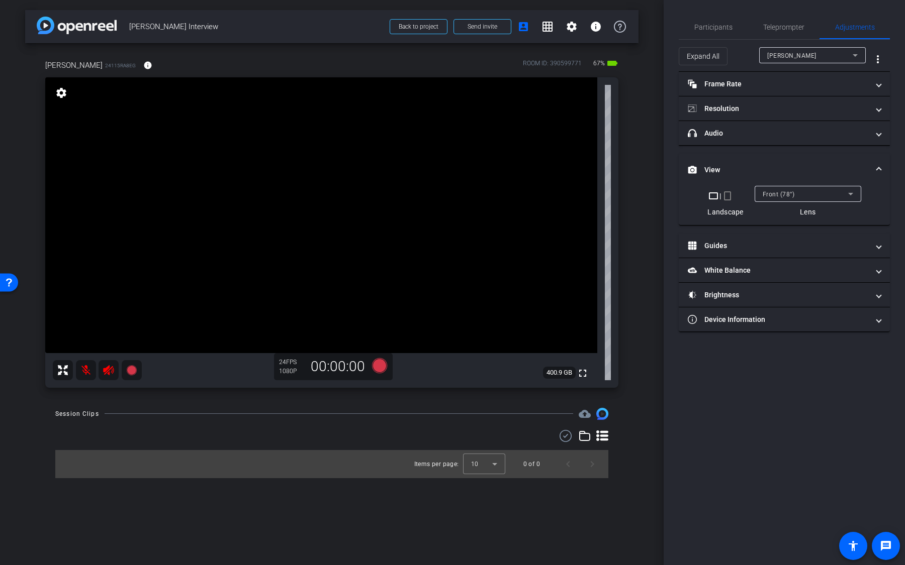
click at [776, 196] on span "Front (78°)" at bounding box center [778, 194] width 32 height 7
click at [779, 172] on div at bounding box center [452, 282] width 905 height 565
click at [786, 32] on span "Teleprompter" at bounding box center [783, 27] width 41 height 24
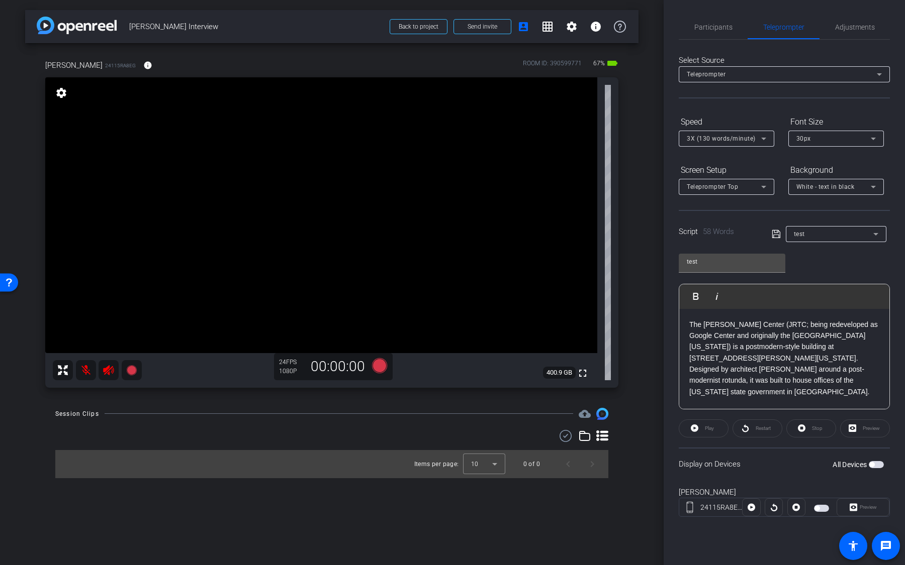
click at [880, 465] on span "button" at bounding box center [876, 464] width 15 height 7
click at [384, 364] on icon at bounding box center [379, 365] width 15 height 15
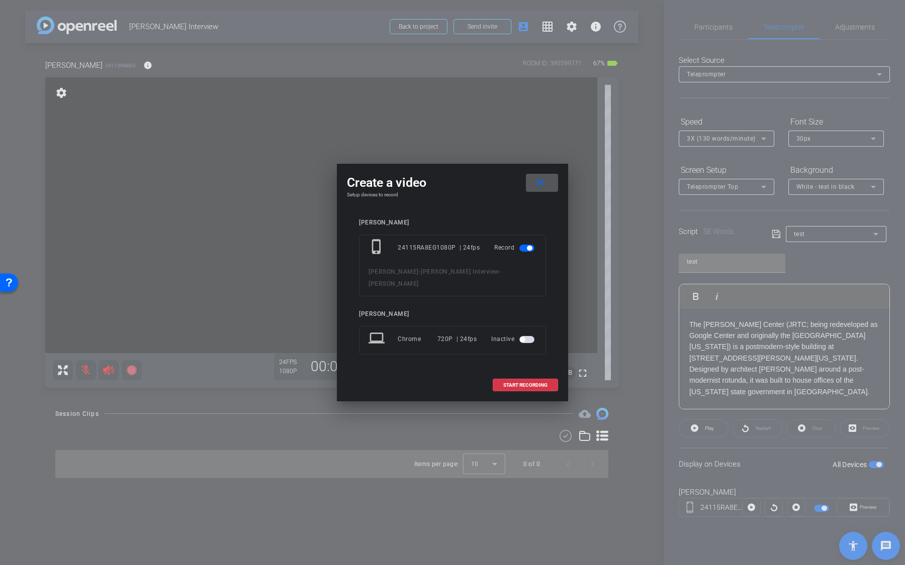
click at [532, 336] on span "button" at bounding box center [526, 339] width 15 height 7
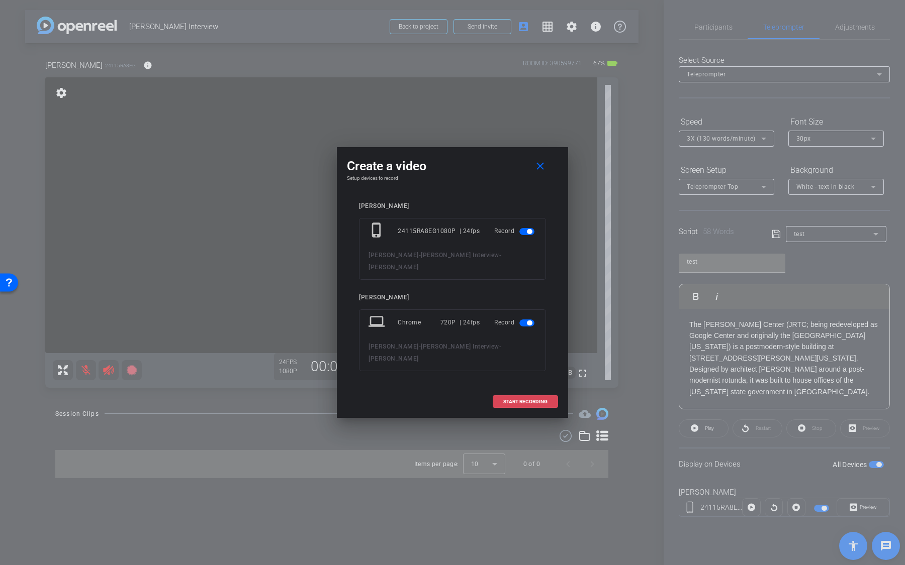
click at [531, 400] on span "START RECORDING" at bounding box center [525, 402] width 44 height 5
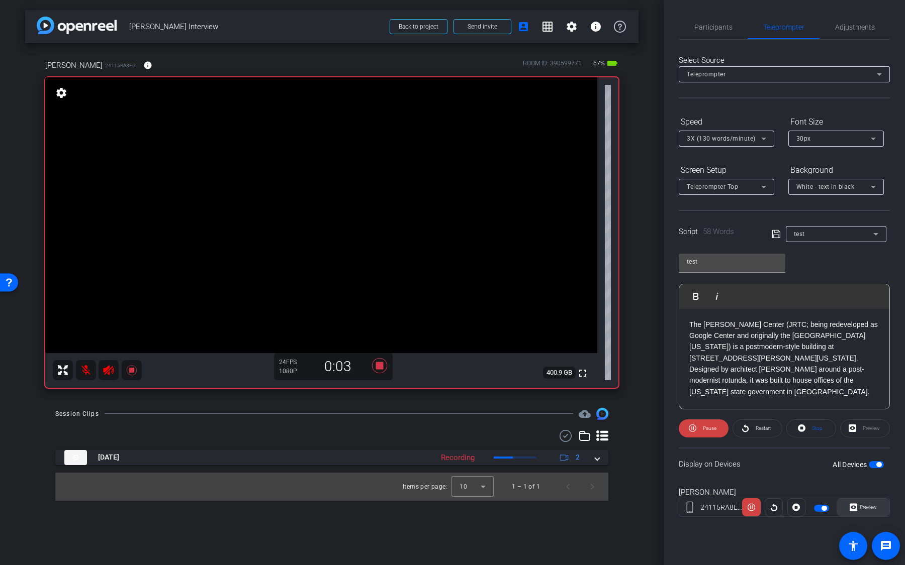
click at [855, 506] on icon at bounding box center [853, 507] width 8 height 15
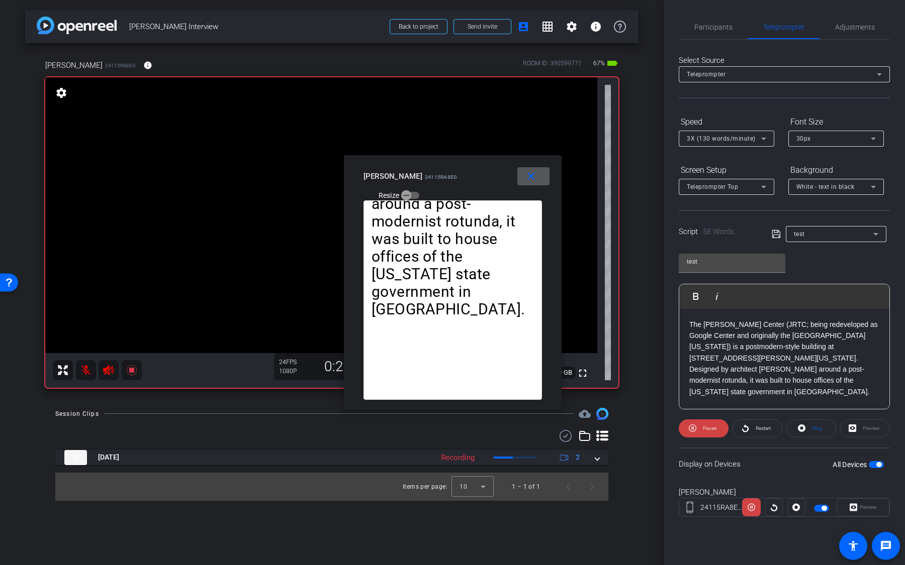
click at [537, 182] on span at bounding box center [533, 176] width 32 height 24
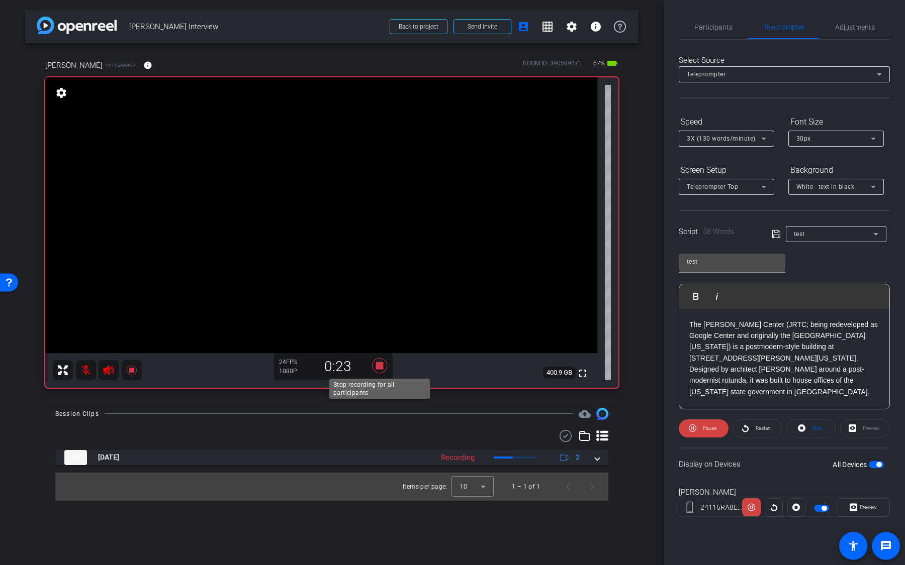
click at [379, 368] on icon at bounding box center [379, 365] width 15 height 15
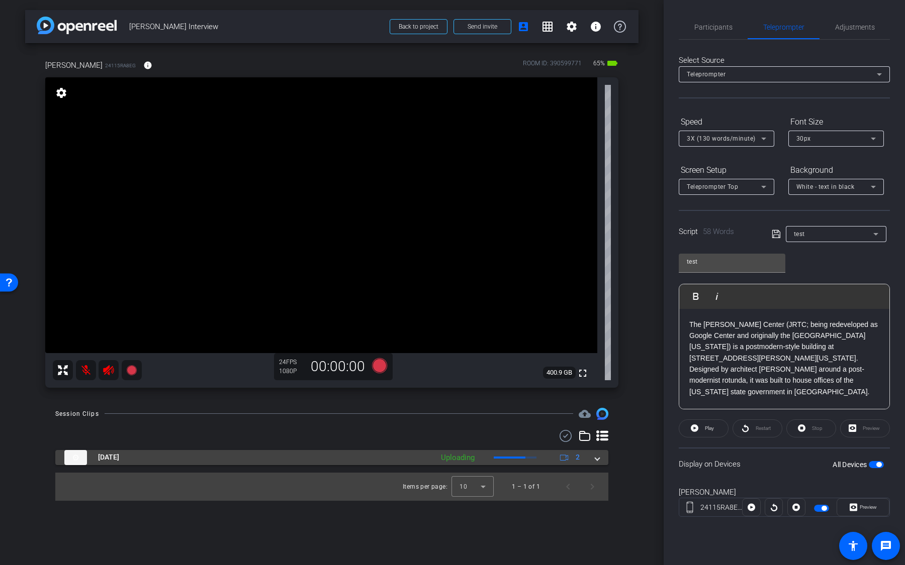
click at [471, 460] on div "Uploading" at bounding box center [458, 458] width 44 height 12
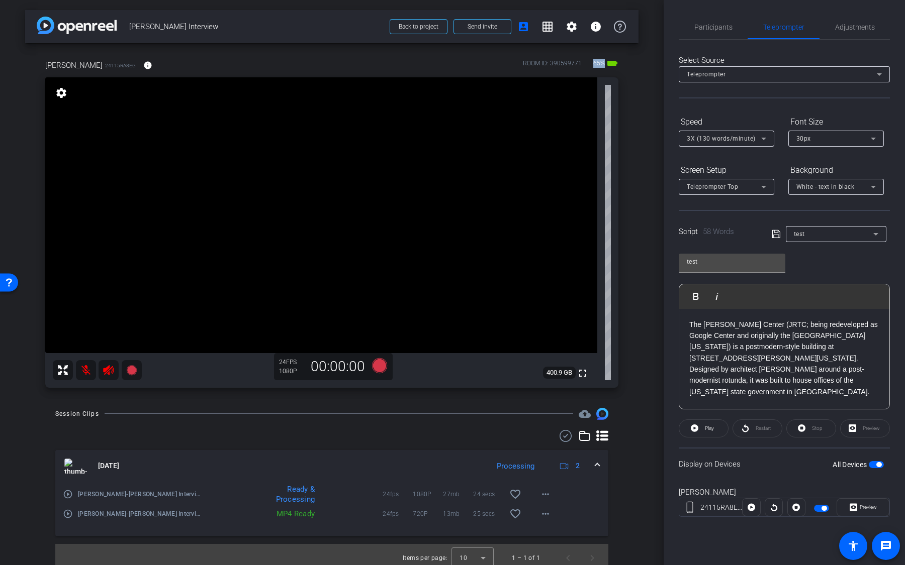
drag, startPoint x: 592, startPoint y: 63, endPoint x: 605, endPoint y: 64, distance: 13.6
click at [605, 64] on span "65%" at bounding box center [599, 63] width 15 height 16
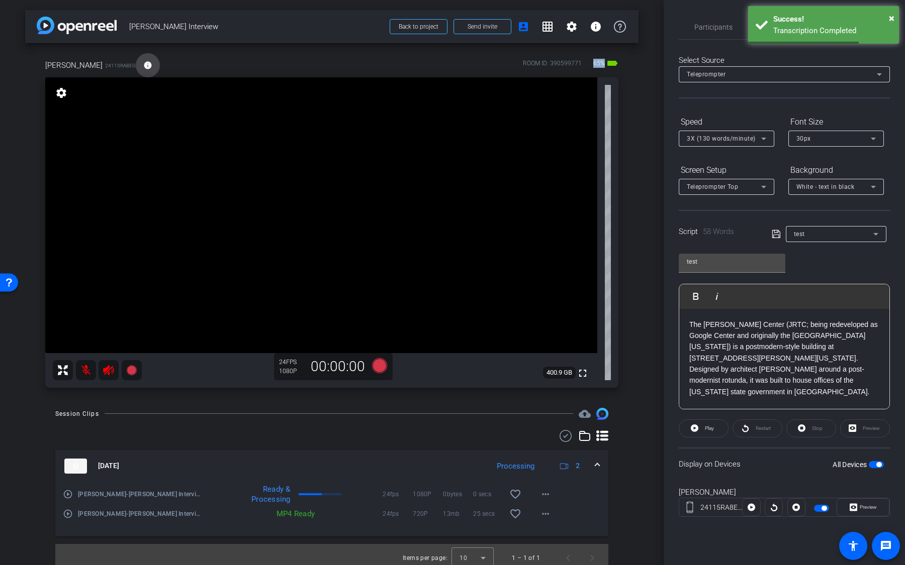
click at [143, 66] on mat-icon "info" at bounding box center [147, 65] width 9 height 9
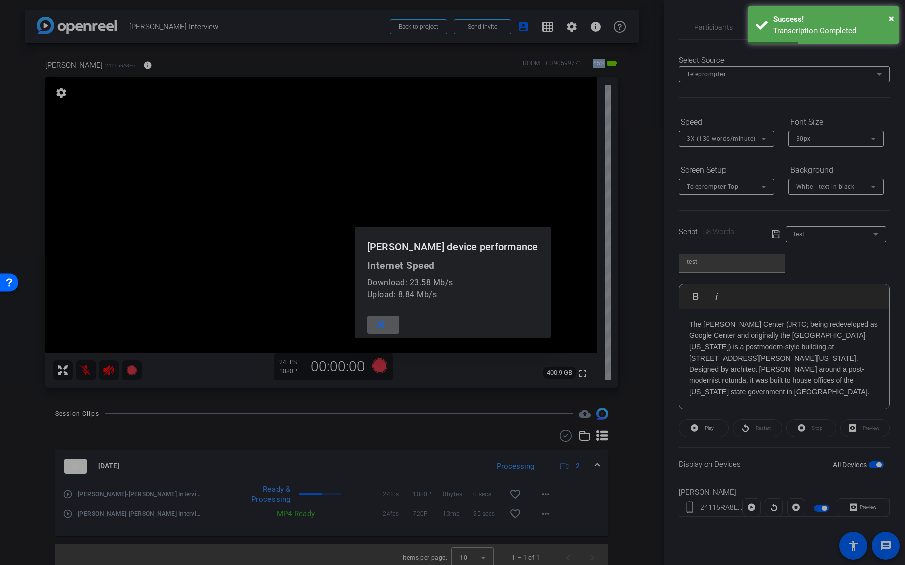
click at [387, 329] on mat-icon "close" at bounding box center [380, 325] width 13 height 13
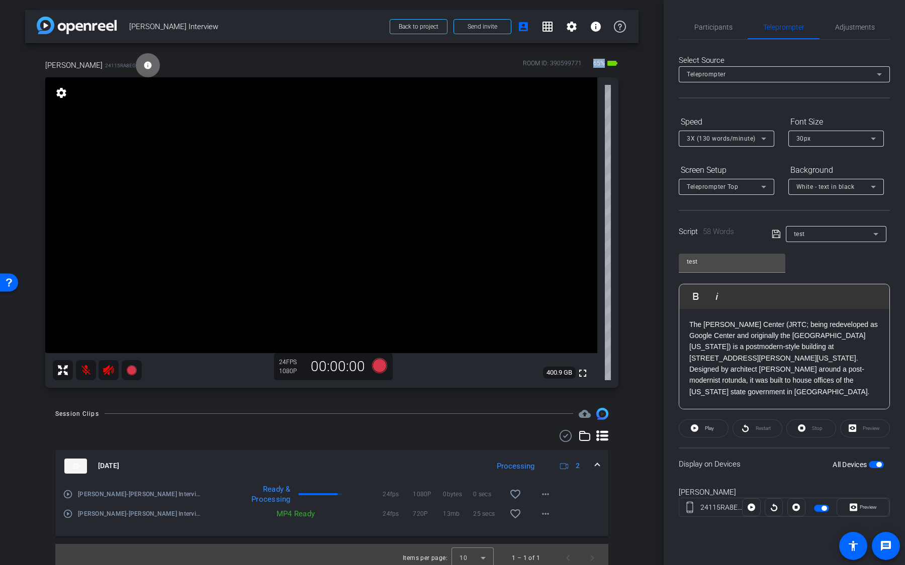
click at [143, 65] on mat-icon "info" at bounding box center [147, 65] width 9 height 9
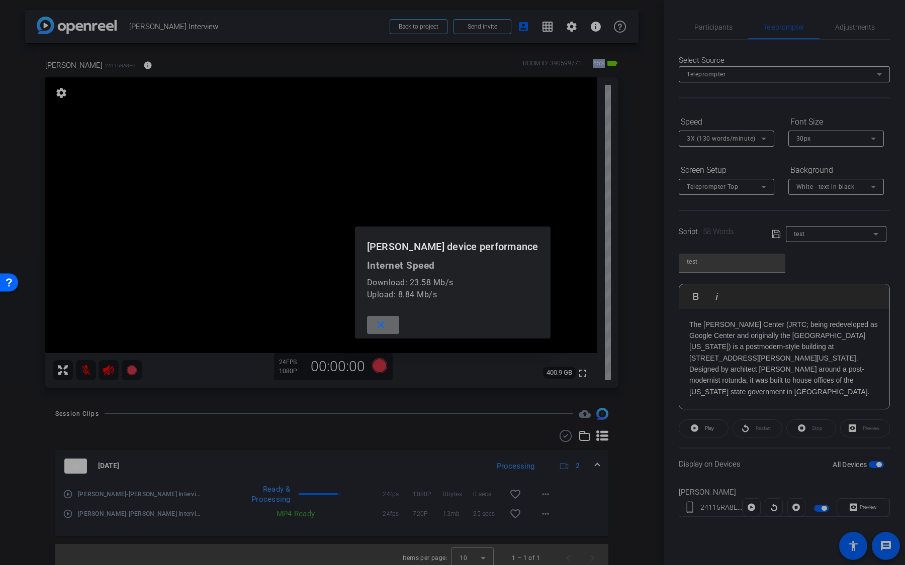
click at [399, 333] on span at bounding box center [383, 325] width 32 height 24
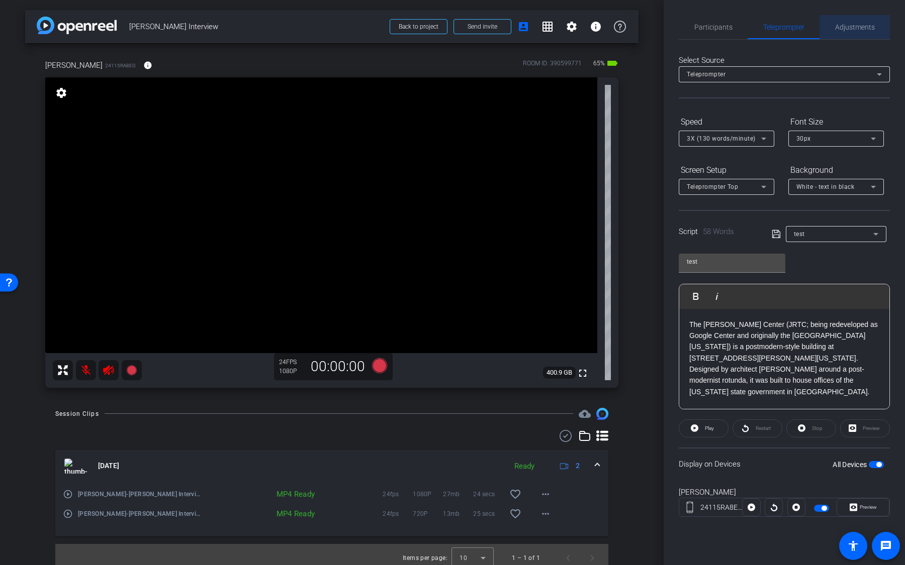
click at [858, 31] on span "Adjustments" at bounding box center [855, 27] width 40 height 7
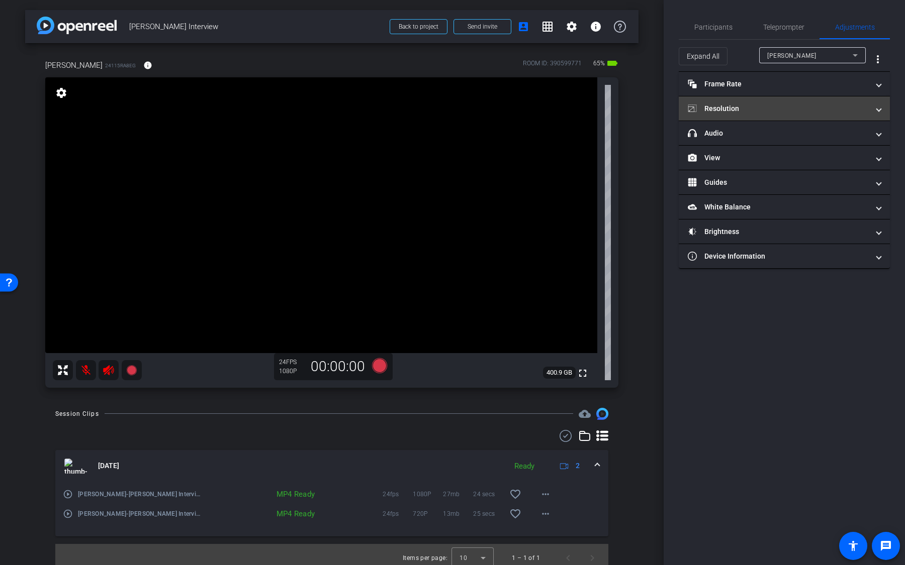
click at [812, 104] on mat-panel-title "Resolution" at bounding box center [778, 109] width 181 height 11
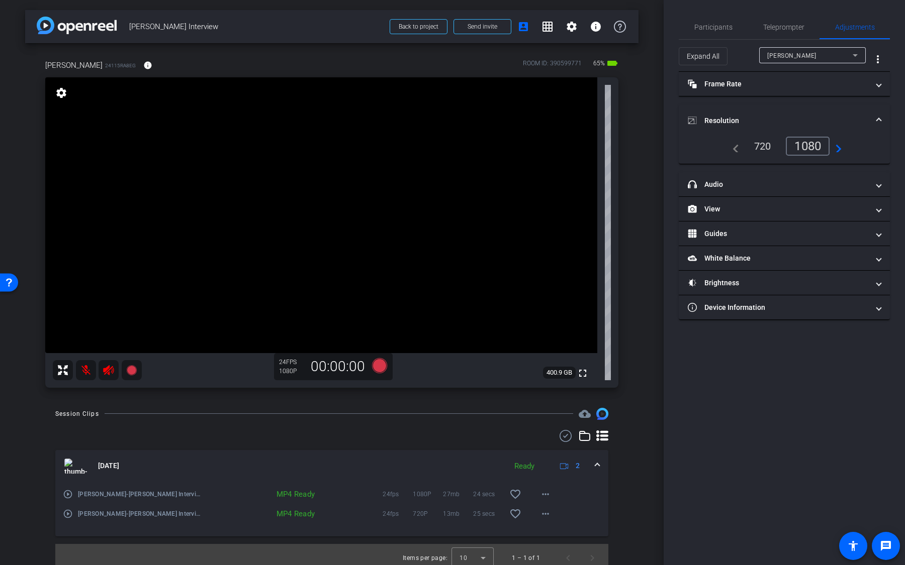
click at [759, 151] on div "720" at bounding box center [762, 146] width 32 height 17
click at [542, 495] on mat-icon "more_horiz" at bounding box center [545, 495] width 12 height 12
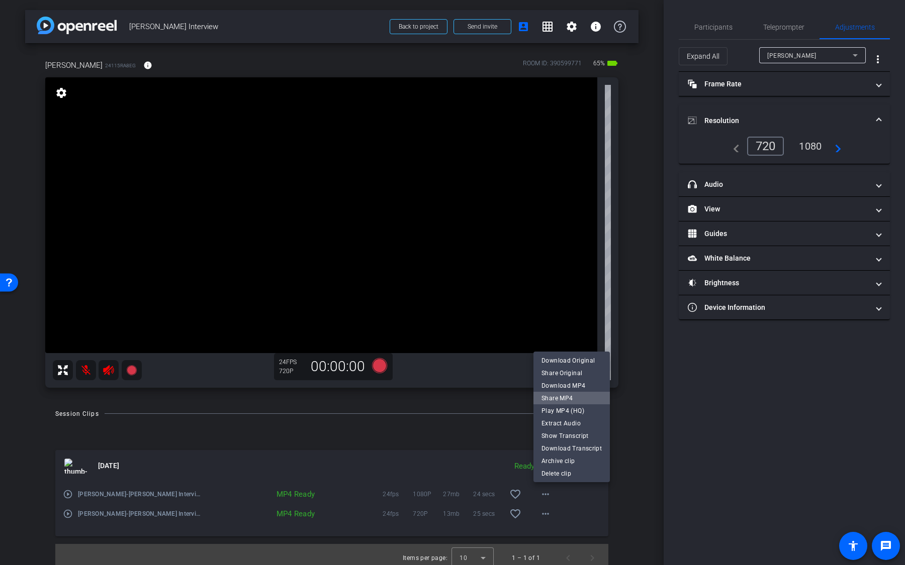
click at [580, 395] on span "Share MP4" at bounding box center [571, 398] width 60 height 12
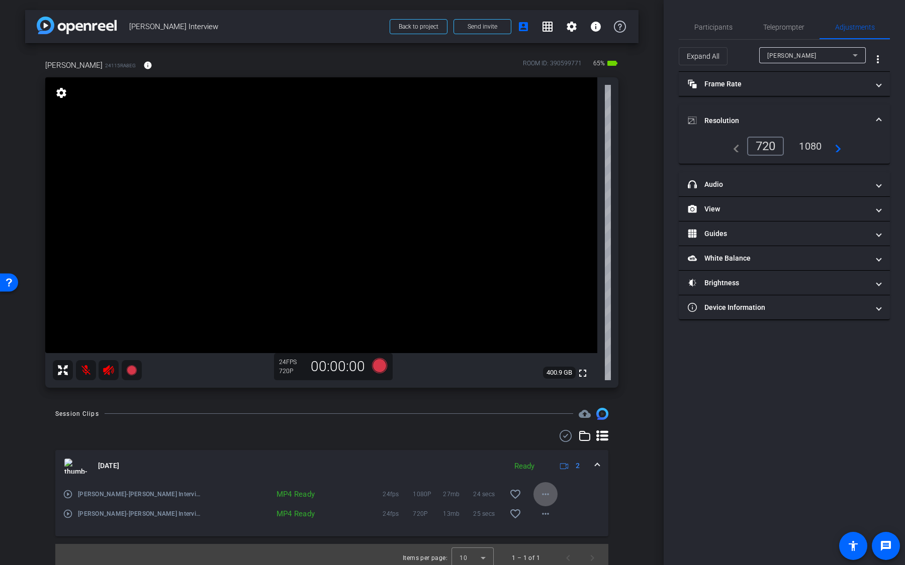
click at [70, 494] on mat-icon "play_circle_outline" at bounding box center [68, 495] width 10 height 10
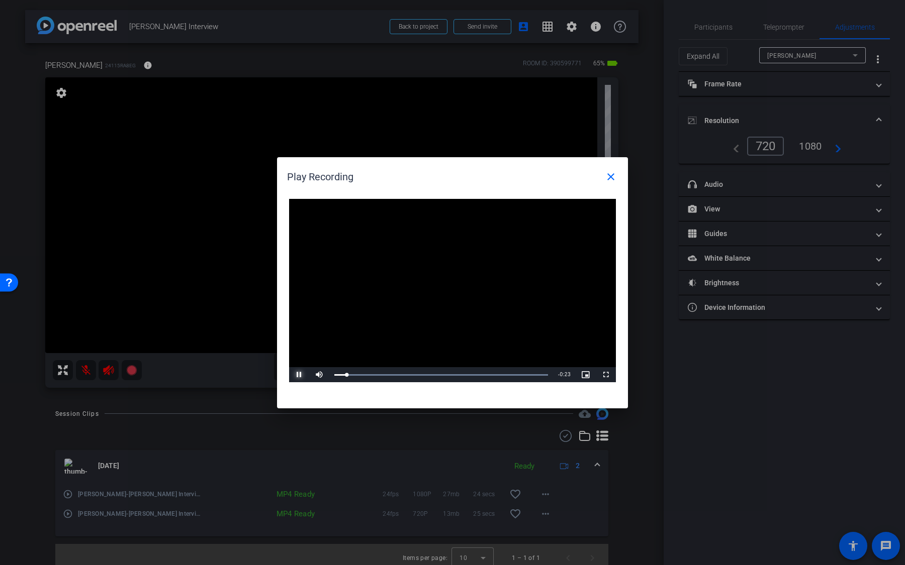
click at [300, 375] on span "Video Player" at bounding box center [299, 375] width 20 height 0
click at [614, 177] on mat-icon "close" at bounding box center [611, 177] width 12 height 12
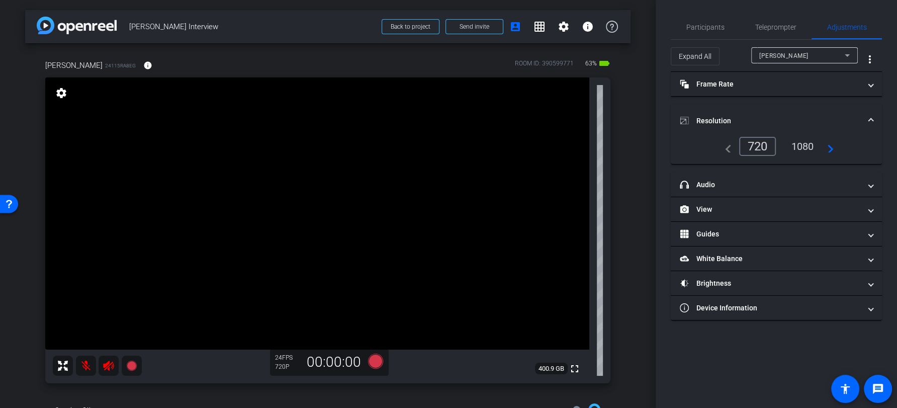
click at [81, 367] on mat-icon at bounding box center [86, 365] width 20 height 20
click at [112, 367] on icon at bounding box center [109, 365] width 12 height 12
click at [716, 21] on span "Participants" at bounding box center [705, 27] width 38 height 24
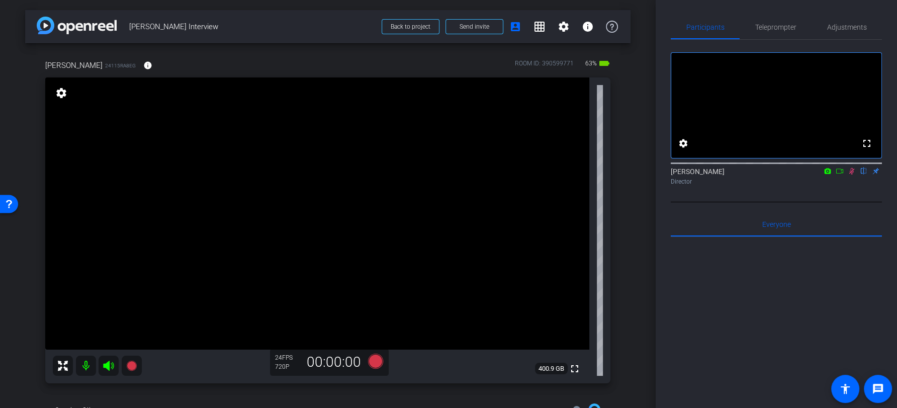
click at [848, 174] on icon at bounding box center [851, 170] width 8 height 7
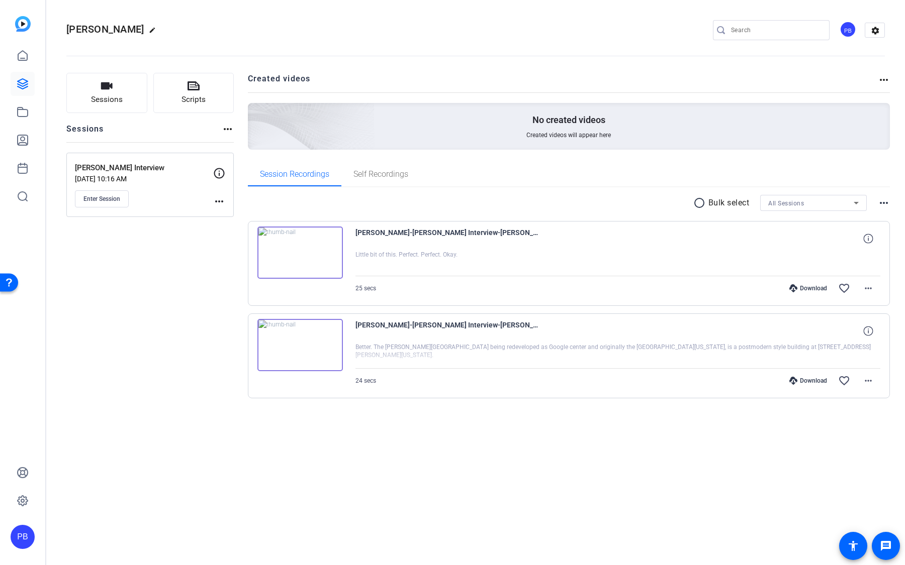
click at [300, 353] on img at bounding box center [299, 345] width 85 height 52
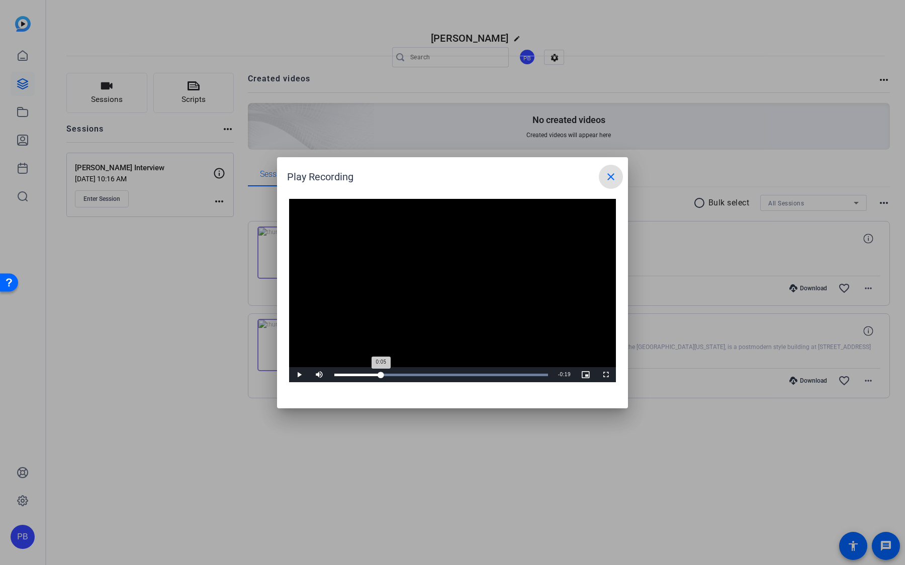
click at [380, 374] on div "Loaded : 100.00% 0:05 0:05" at bounding box center [441, 375] width 214 height 3
click at [0, 0] on div "0:09" at bounding box center [0, 0] width 0 height 0
click at [451, 376] on div "Loaded : 100.00% 0:13 0:13" at bounding box center [441, 375] width 214 height 3
click at [469, 374] on div "Loaded : 100.00% 0:15 0:13" at bounding box center [441, 375] width 214 height 3
click at [173, 103] on span "Video Player" at bounding box center [88, 73] width 169 height 60
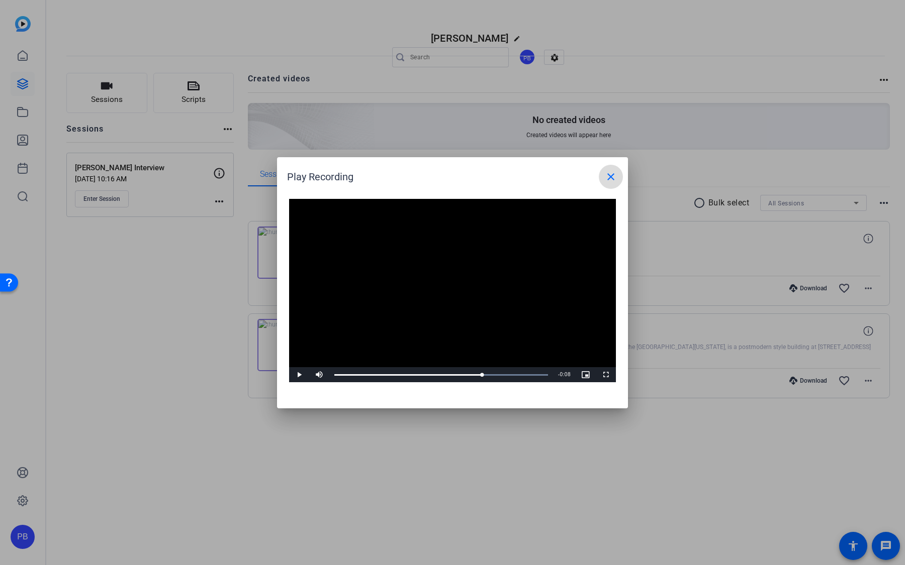
click at [0, 0] on mat-icon "close" at bounding box center [0, 0] width 0 height 0
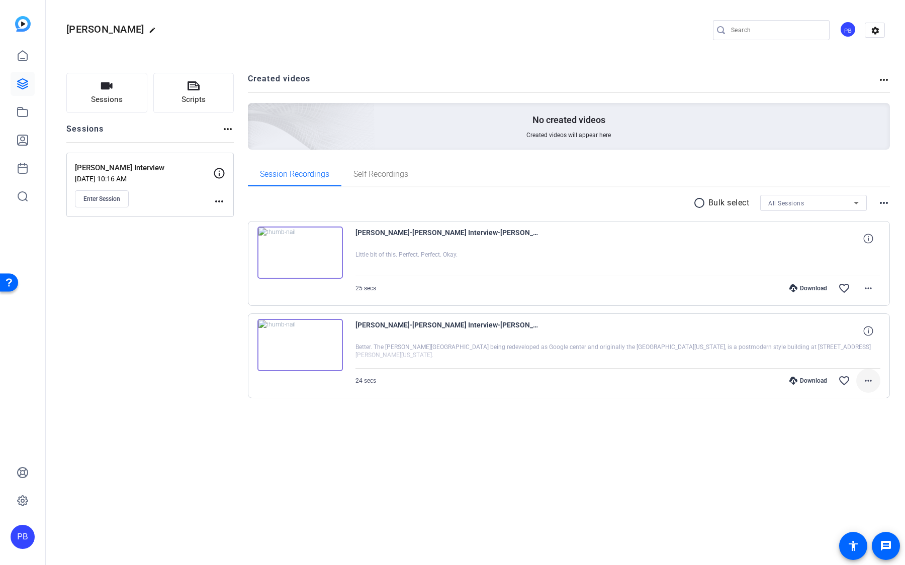
click at [872, 379] on mat-icon "more_horiz" at bounding box center [868, 381] width 12 height 12
click at [675, 422] on div at bounding box center [452, 282] width 905 height 565
click at [24, 137] on icon at bounding box center [23, 140] width 10 height 10
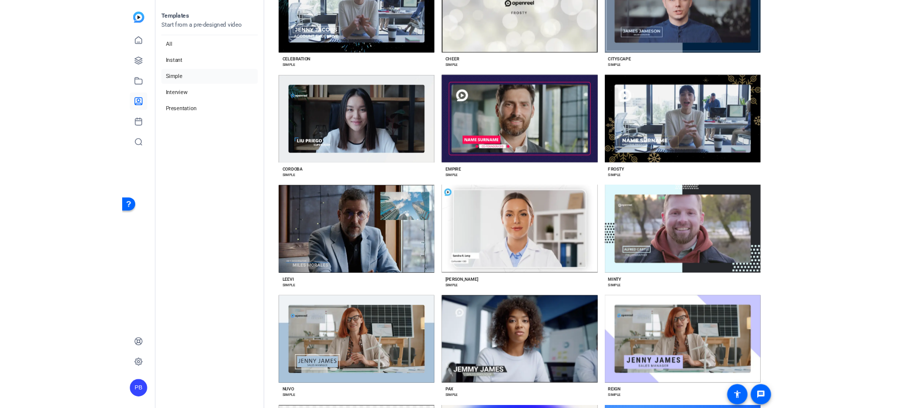
scroll to position [515, 0]
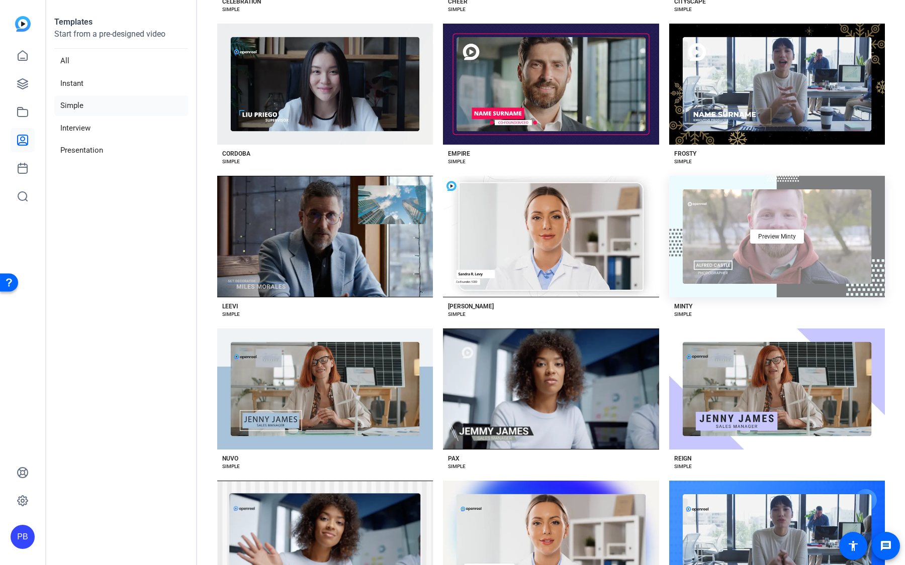
click at [747, 235] on div "Preview Minty" at bounding box center [777, 237] width 216 height 122
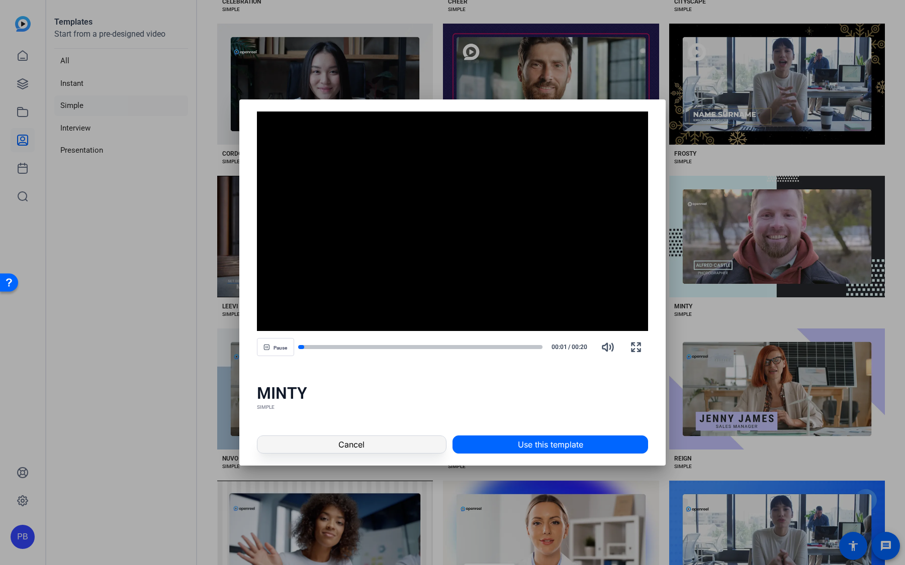
click at [382, 449] on span at bounding box center [351, 445] width 188 height 24
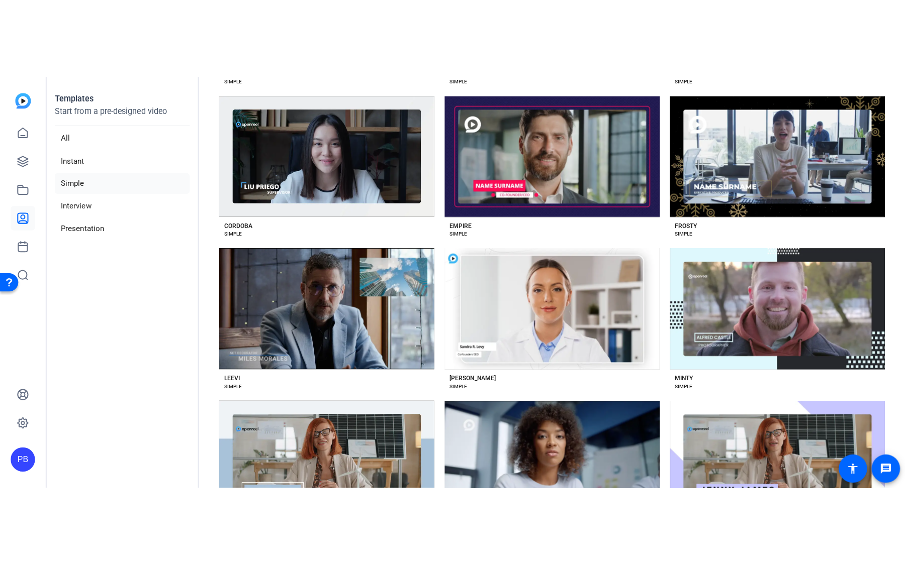
scroll to position [510, 0]
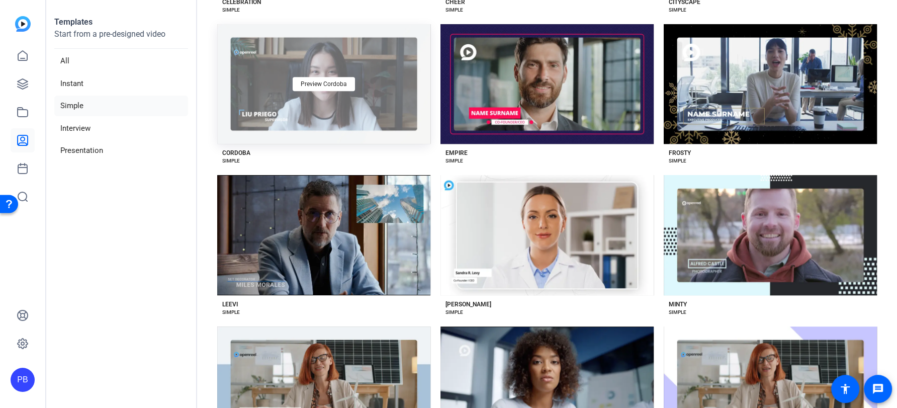
click at [364, 108] on div "Preview Cordoba" at bounding box center [323, 84] width 213 height 120
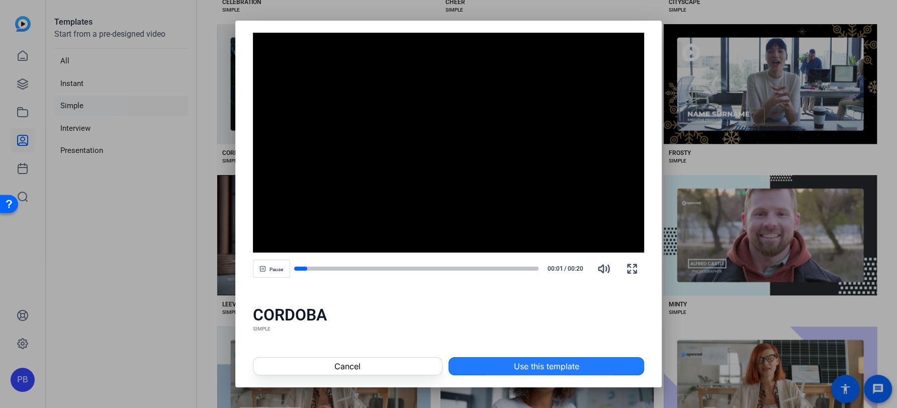
click at [501, 371] on span at bounding box center [546, 366] width 195 height 24
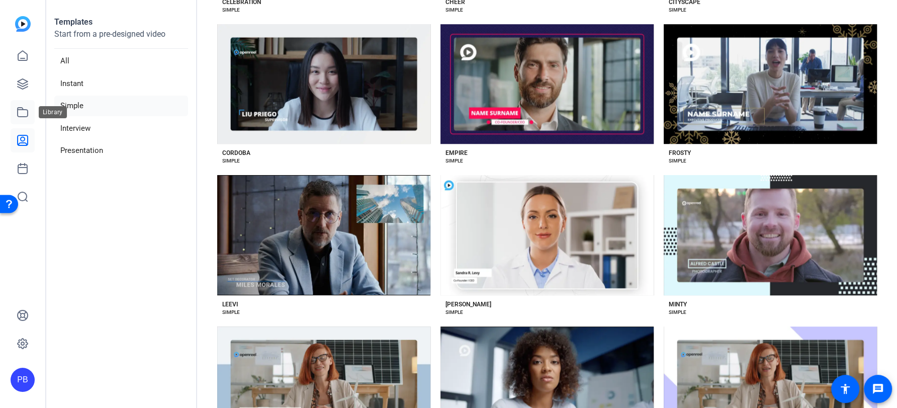
click at [28, 112] on icon at bounding box center [23, 112] width 12 height 12
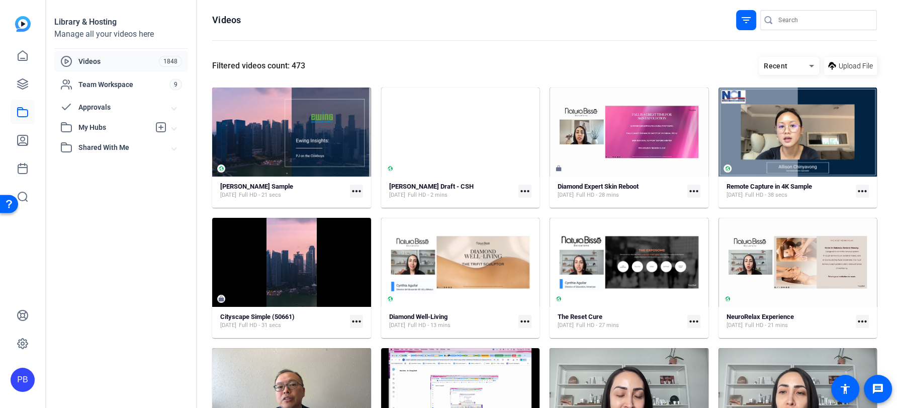
click at [123, 109] on span "Approvals" at bounding box center [124, 107] width 93 height 11
click at [139, 128] on span "Submitted for Approval" at bounding box center [103, 130] width 75 height 10
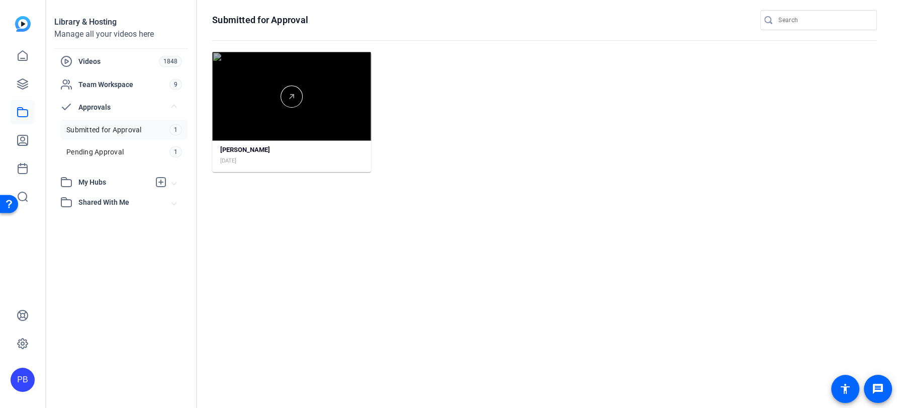
click at [329, 130] on div at bounding box center [291, 96] width 159 height 89
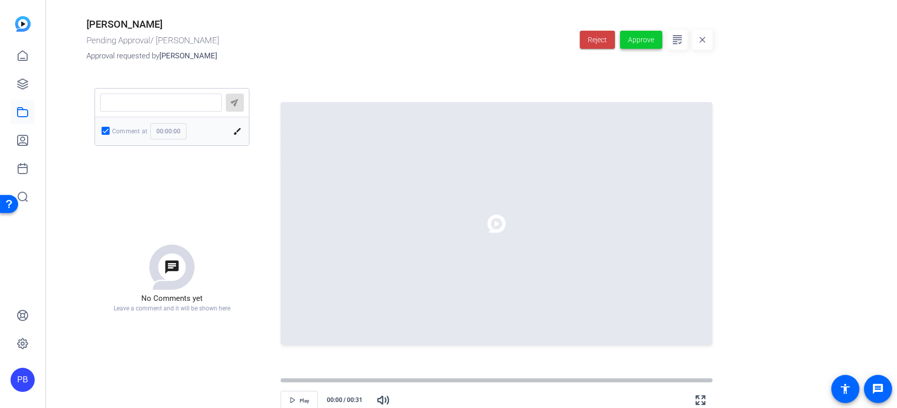
click at [643, 40] on span "Approve" at bounding box center [641, 40] width 26 height 11
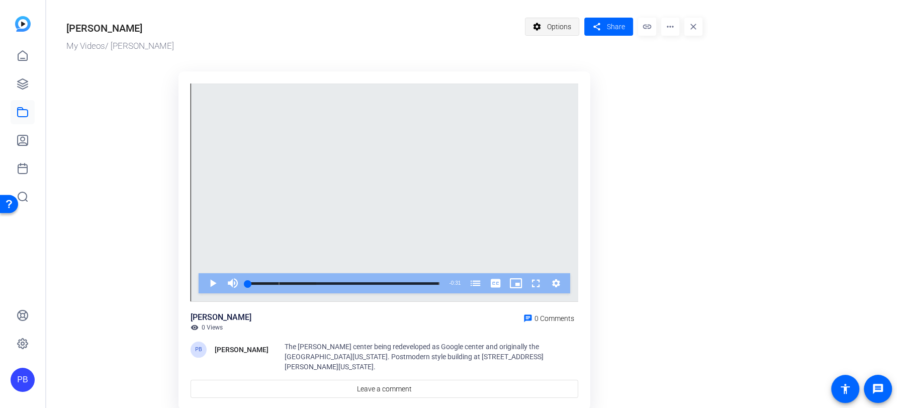
click at [539, 28] on mat-icon "settings" at bounding box center [537, 26] width 13 height 19
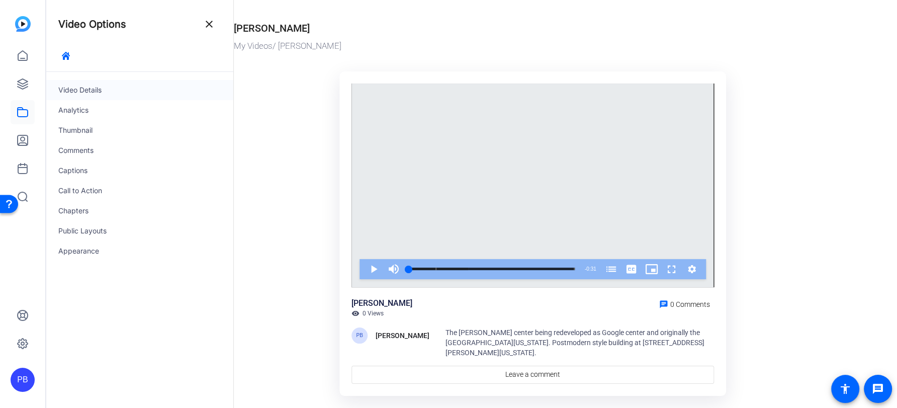
click at [116, 88] on div "Video Details" at bounding box center [139, 90] width 187 height 20
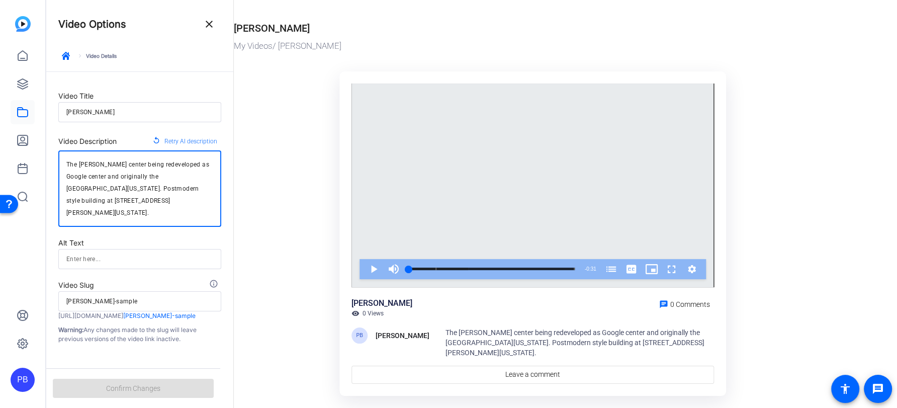
drag, startPoint x: 164, startPoint y: 210, endPoint x: 54, endPoint y: 145, distance: 127.8
click at [54, 145] on form "Video Title Sara Sample Video Description replay Retry AI description The James…" at bounding box center [139, 207] width 187 height 271
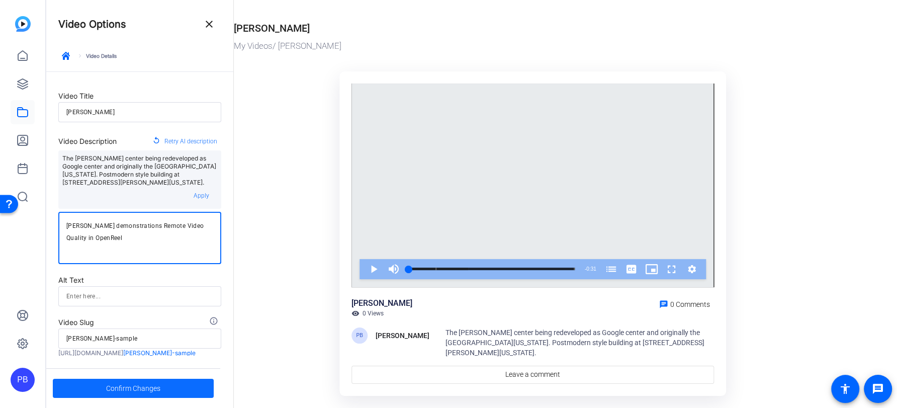
type textarea "Sara demonstrations Remote Video Quality in OpenReel"
click at [137, 382] on span "Confirm Changes" at bounding box center [133, 387] width 54 height 19
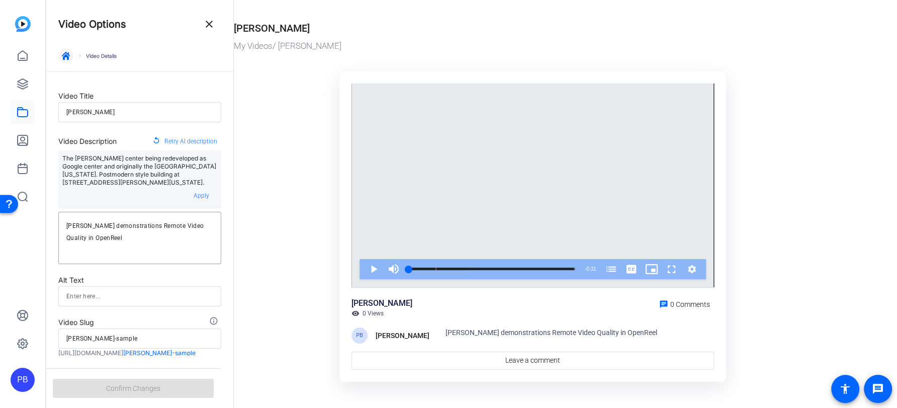
click at [66, 61] on span "button" at bounding box center [66, 56] width 24 height 24
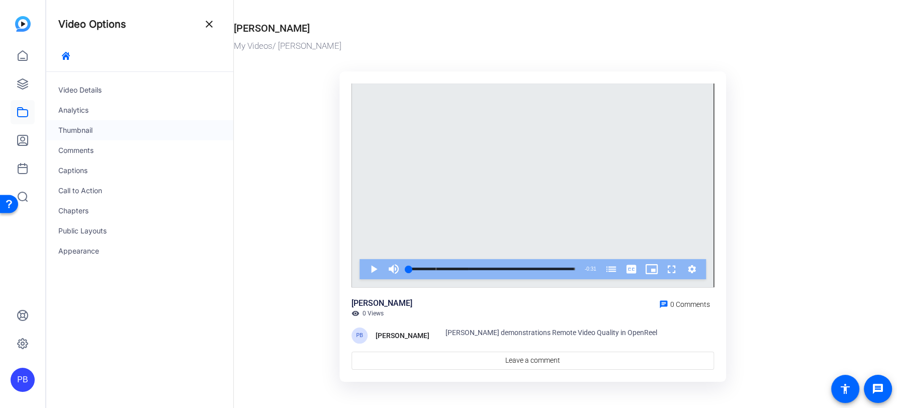
click at [104, 128] on div "Thumbnail" at bounding box center [139, 130] width 187 height 20
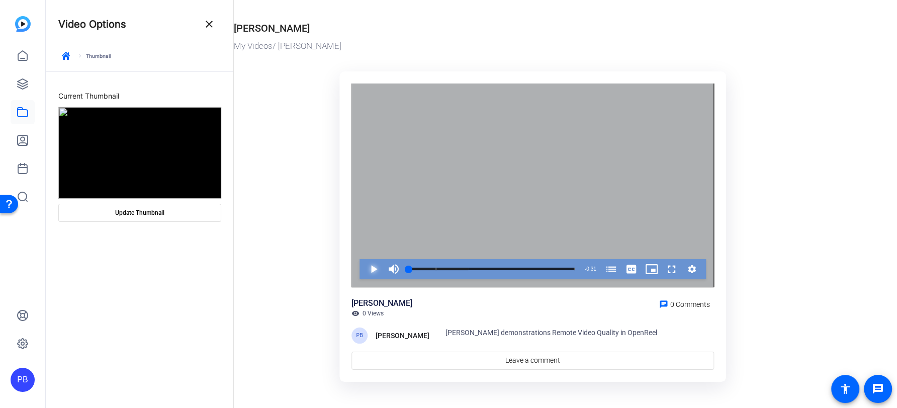
click at [363, 271] on span "Video Player" at bounding box center [363, 269] width 0 height 20
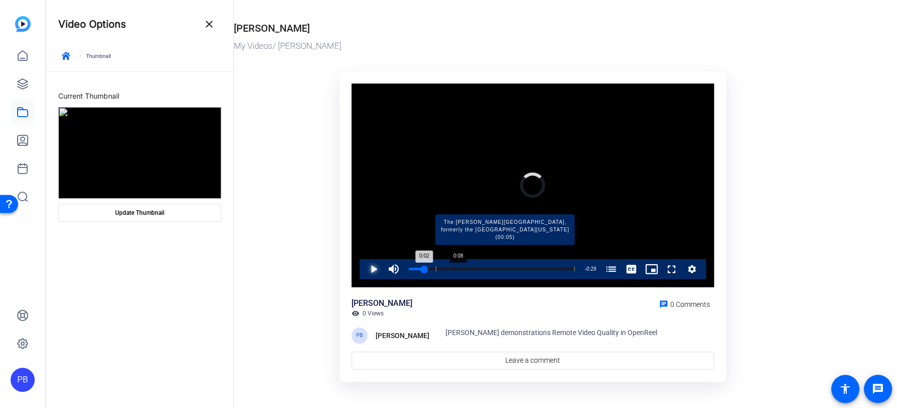
click at [454, 270] on div "Loaded : 100.00% 0:08 0:02 The James R. Thompson Center, formerly the State of …" at bounding box center [492, 268] width 166 height 3
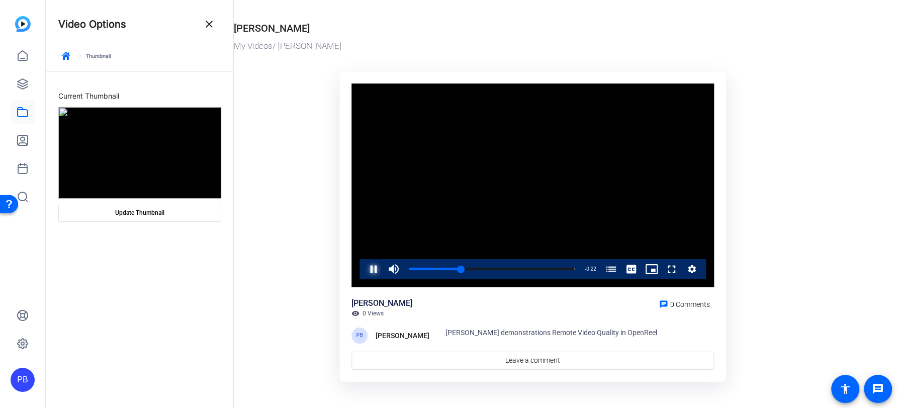
click at [363, 268] on span "Video Player" at bounding box center [363, 269] width 0 height 20
click at [147, 216] on span "Update Thumbnail" at bounding box center [139, 213] width 49 height 8
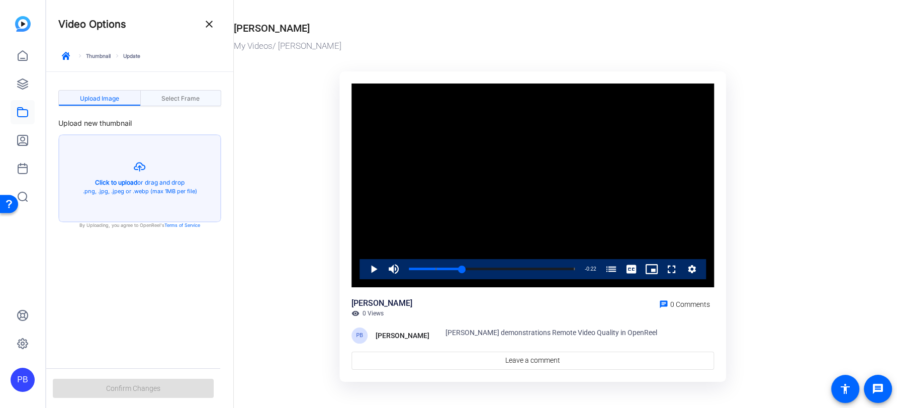
click at [190, 101] on span "Select Frame" at bounding box center [180, 99] width 38 height 6
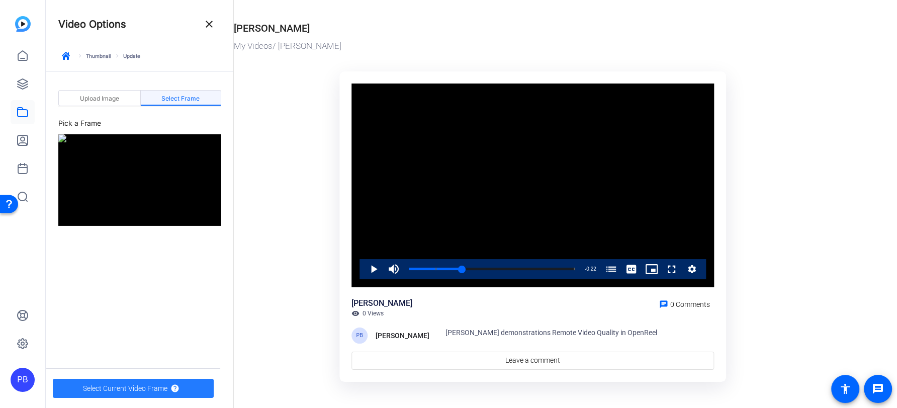
click at [153, 376] on span "button" at bounding box center [133, 388] width 161 height 24
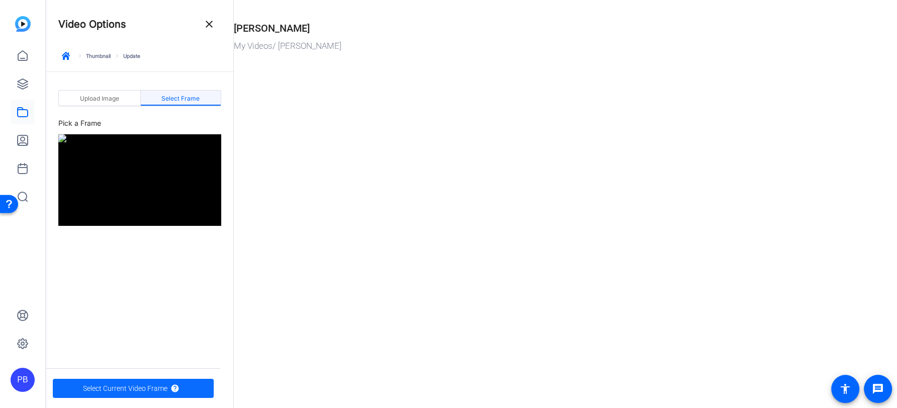
click at [153, 389] on span "Select Current Video Frame" at bounding box center [125, 387] width 84 height 19
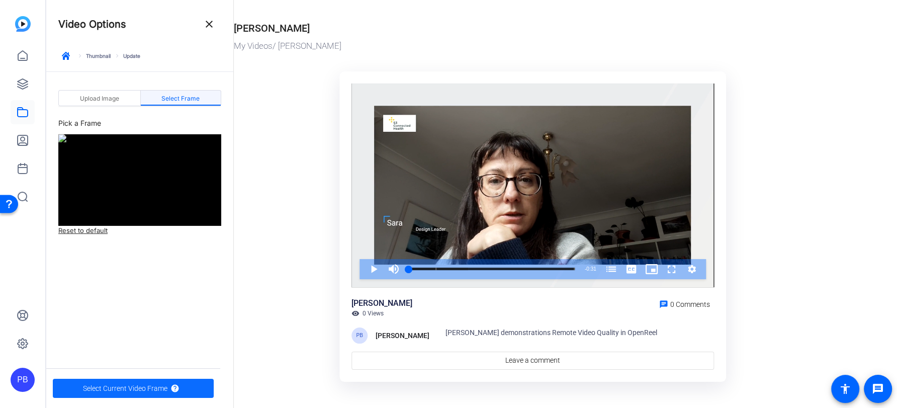
click at [153, 382] on span "Select Current Video Frame" at bounding box center [125, 387] width 84 height 19
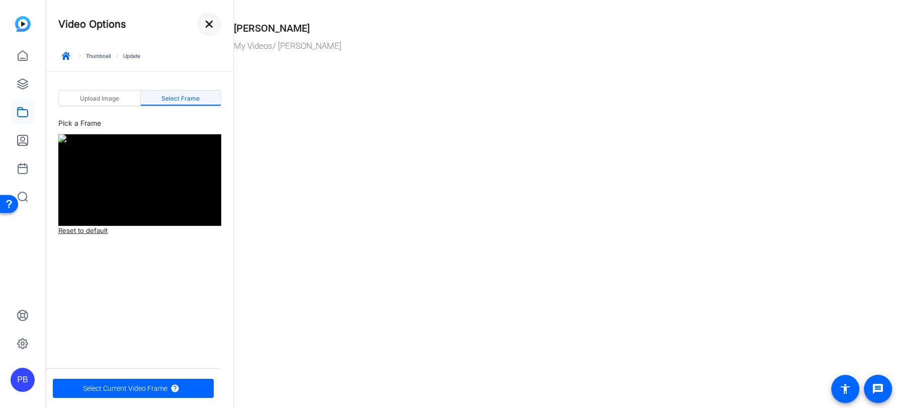
click at [206, 28] on mat-icon "close" at bounding box center [209, 24] width 12 height 12
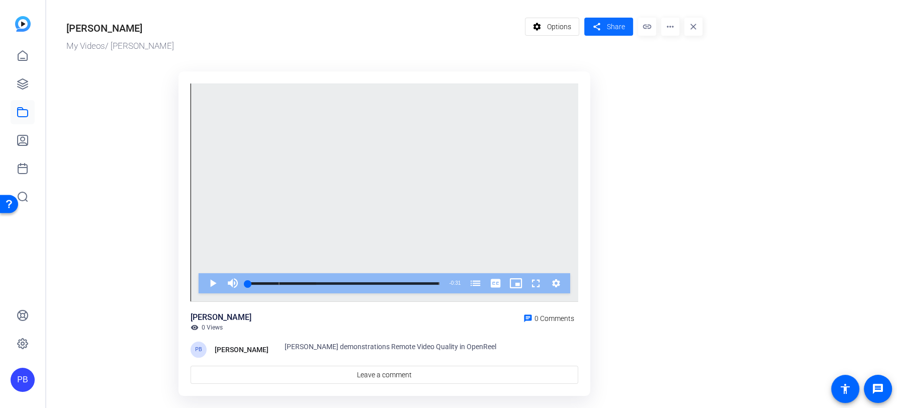
click at [614, 24] on span "Share" at bounding box center [616, 27] width 18 height 11
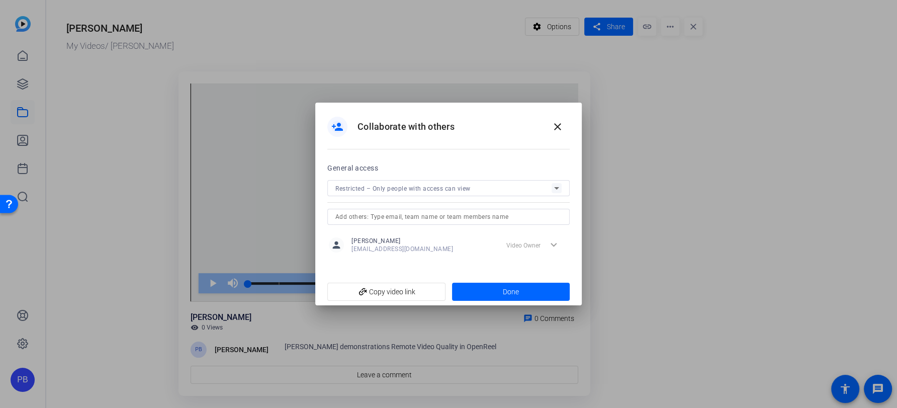
click at [443, 193] on div "Restricted – Only people with access can view" at bounding box center [443, 188] width 216 height 13
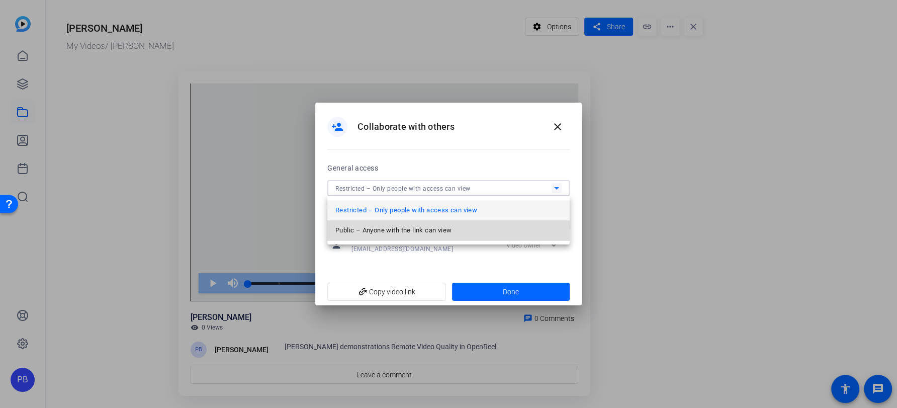
click at [411, 235] on span "Public – Anyone with the link can view" at bounding box center [393, 230] width 116 height 12
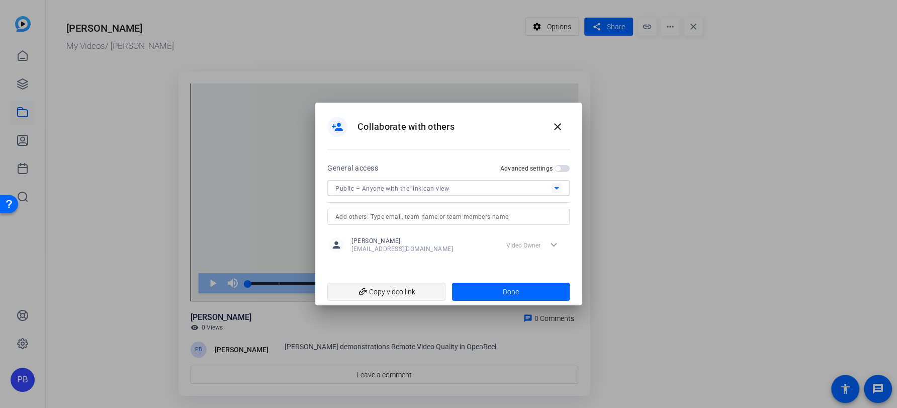
click at [405, 292] on span "add_link Copy video link" at bounding box center [386, 291] width 102 height 19
click at [487, 291] on span at bounding box center [511, 291] width 118 height 24
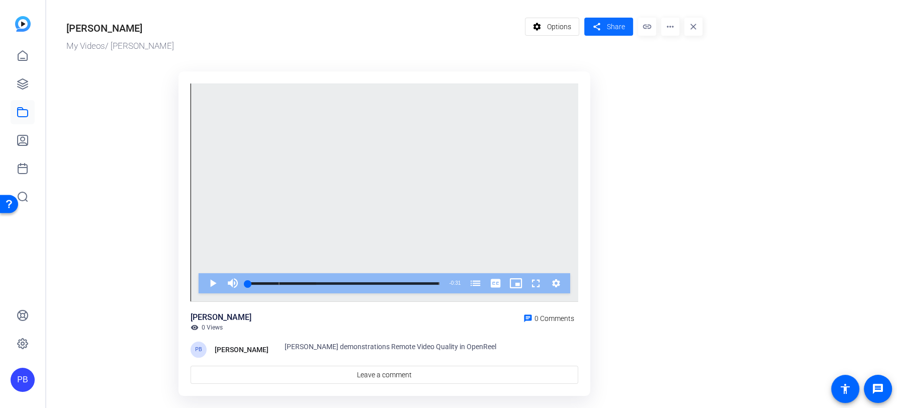
click at [599, 21] on mat-icon "share" at bounding box center [596, 27] width 13 height 14
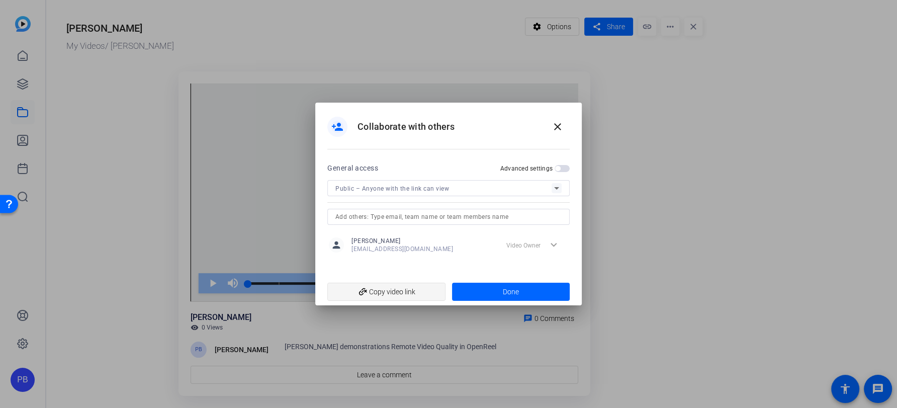
click at [408, 291] on span "add_link Copy video link" at bounding box center [386, 291] width 102 height 19
click at [553, 127] on mat-icon "close" at bounding box center [557, 127] width 12 height 12
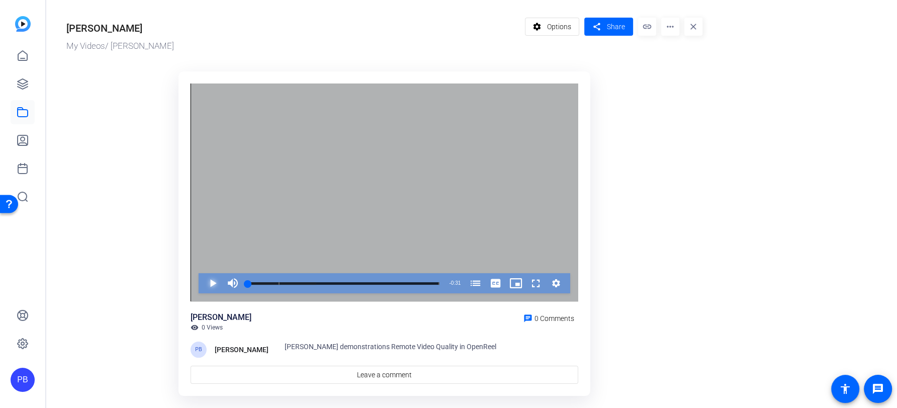
click at [203, 277] on span "Video Player" at bounding box center [203, 283] width 0 height 20
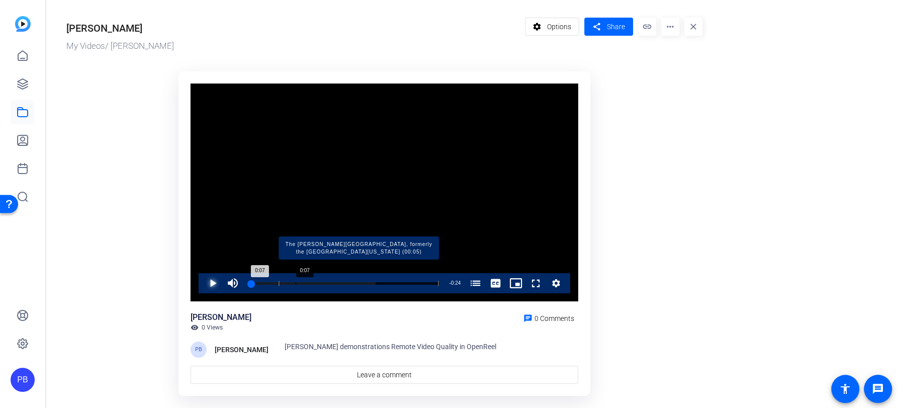
click at [296, 284] on div "Loaded : 66.75% 0:07 0:07 The James R. Thompson Center, formerly the State of I…" at bounding box center [344, 283] width 192 height 3
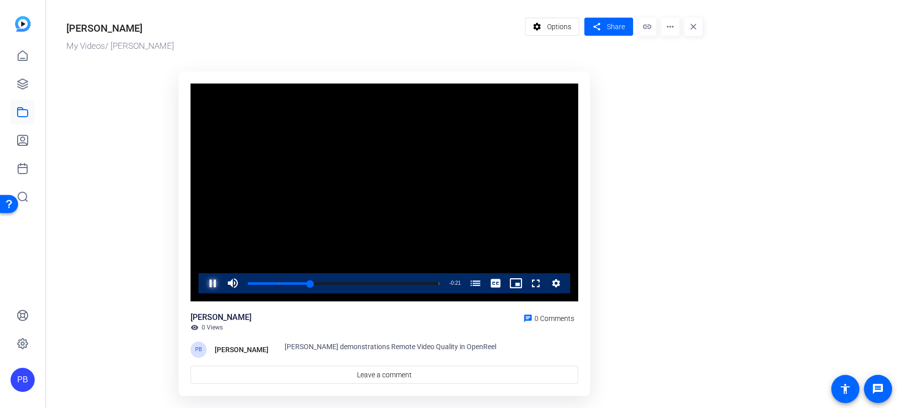
click at [203, 283] on span "Video Player" at bounding box center [203, 283] width 0 height 20
